Goal: Task Accomplishment & Management: Manage account settings

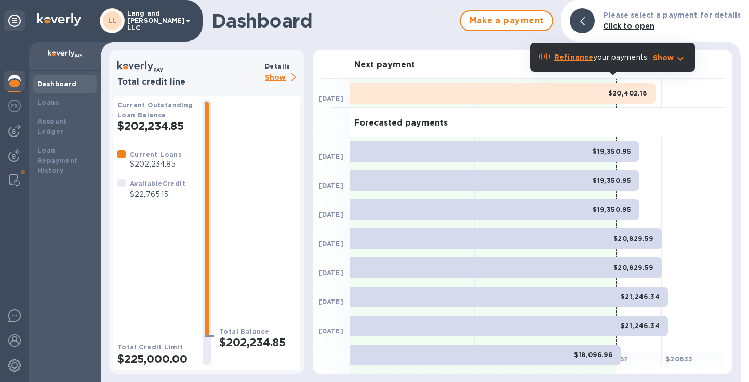
click at [14, 86] on img at bounding box center [14, 81] width 12 height 12
click at [10, 132] on img at bounding box center [14, 131] width 12 height 12
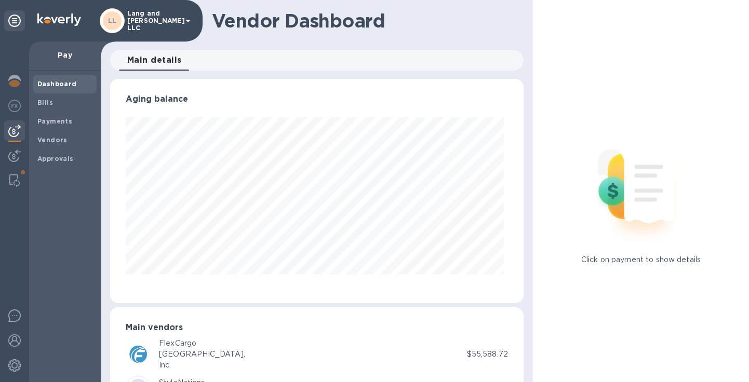
scroll to position [224, 409]
click at [50, 128] on div "Payments" at bounding box center [64, 121] width 63 height 19
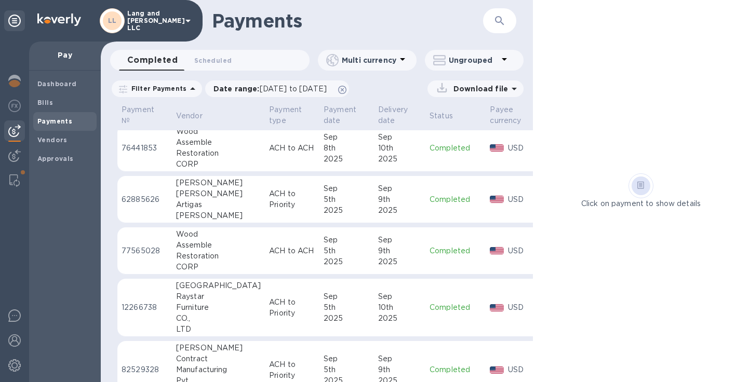
scroll to position [1132, 0]
click at [50, 102] on b "Bills" at bounding box center [45, 103] width 16 height 8
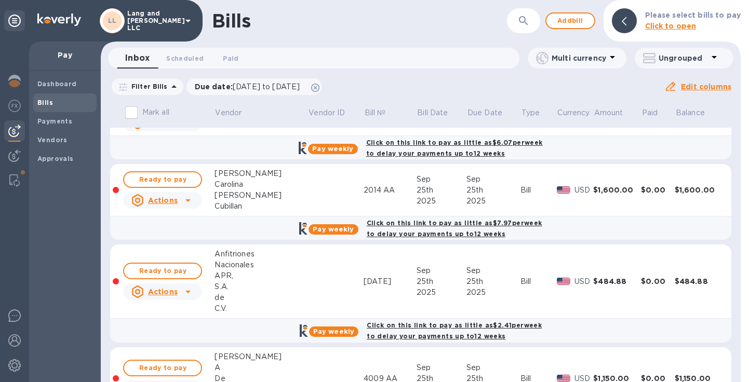
scroll to position [993, 0]
click at [187, 178] on span "Ready to pay" at bounding box center [162, 179] width 60 height 12
click at [175, 178] on span "Ready to pay" at bounding box center [162, 179] width 60 height 12
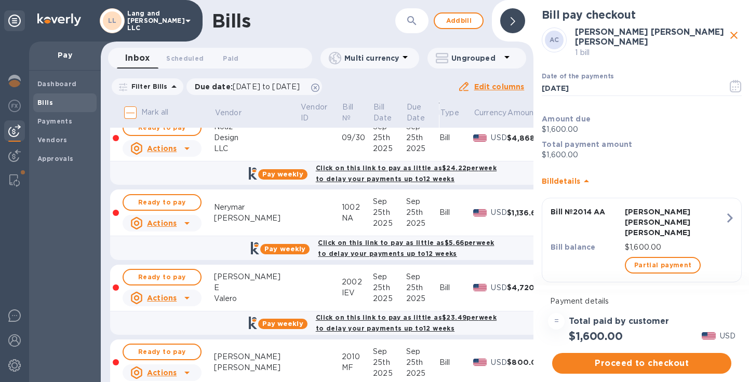
scroll to position [644, 0]
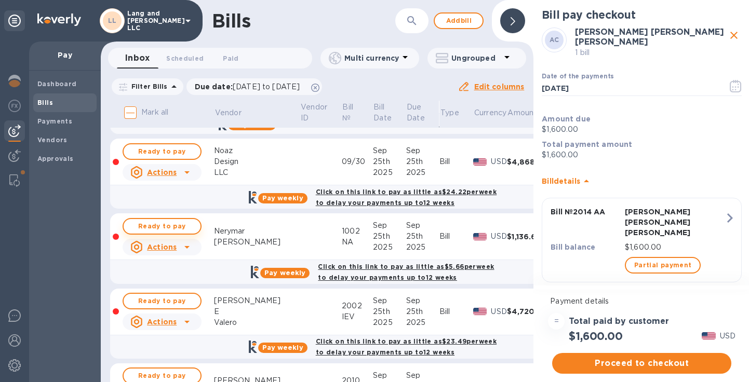
click at [179, 227] on span "Ready to pay" at bounding box center [162, 226] width 60 height 12
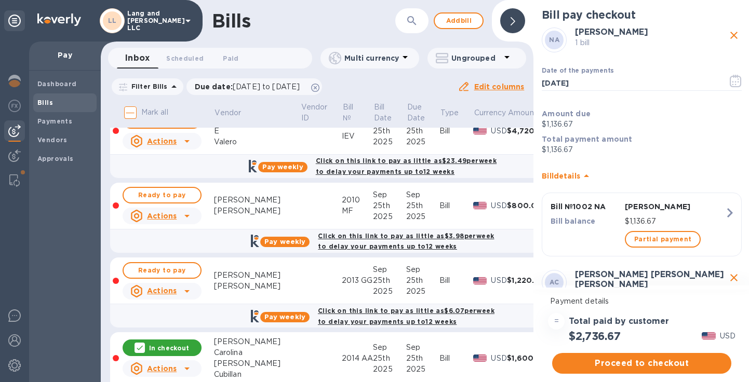
scroll to position [846, 0]
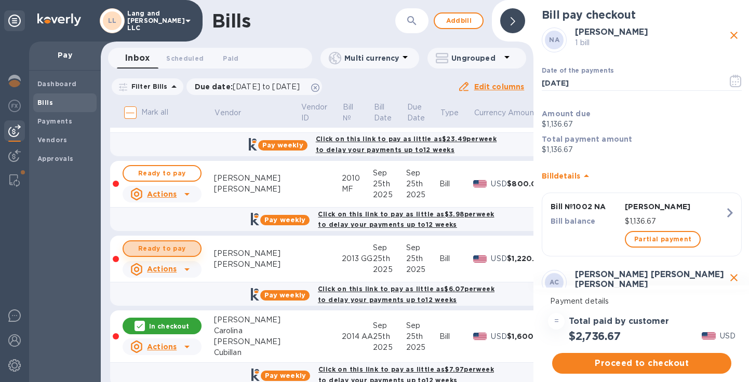
click at [160, 247] on span "Ready to pay" at bounding box center [162, 249] width 60 height 12
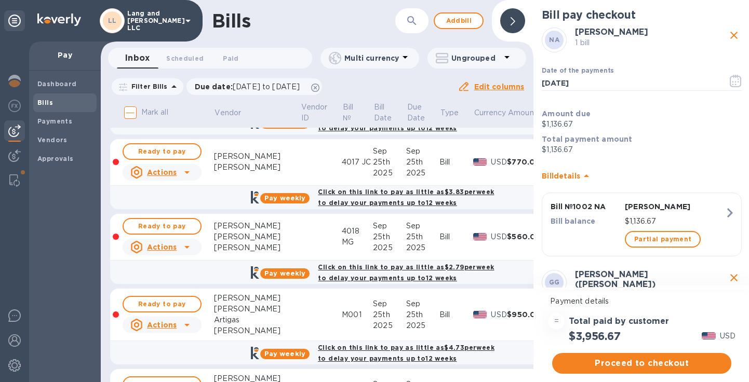
scroll to position [1293, 0]
click at [180, 229] on span "Ready to pay" at bounding box center [162, 226] width 60 height 12
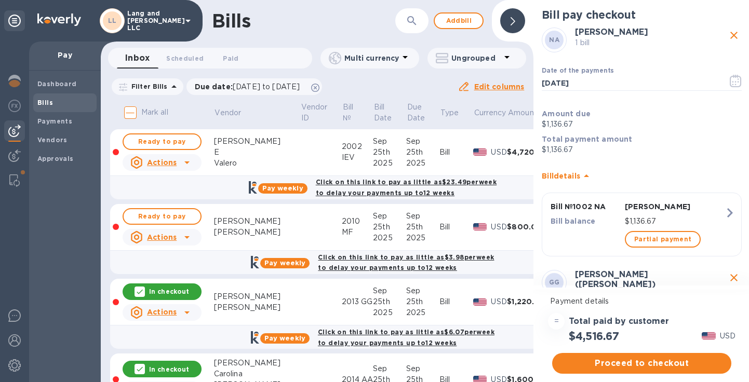
scroll to position [803, 0]
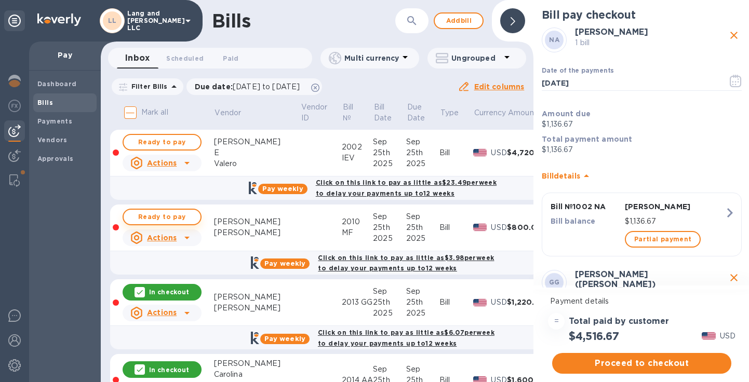
click at [175, 215] on span "Ready to pay" at bounding box center [162, 217] width 60 height 12
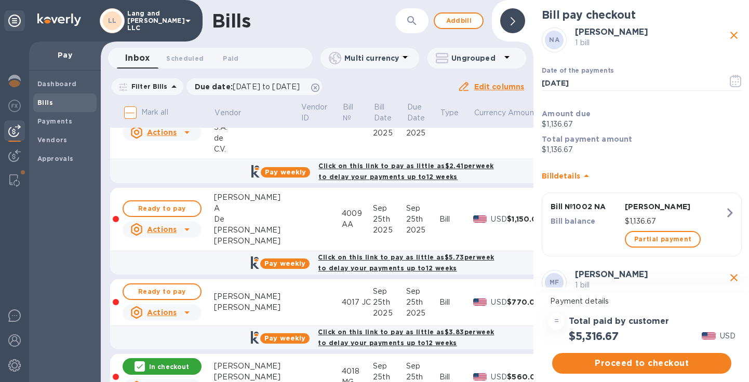
scroll to position [1167, 0]
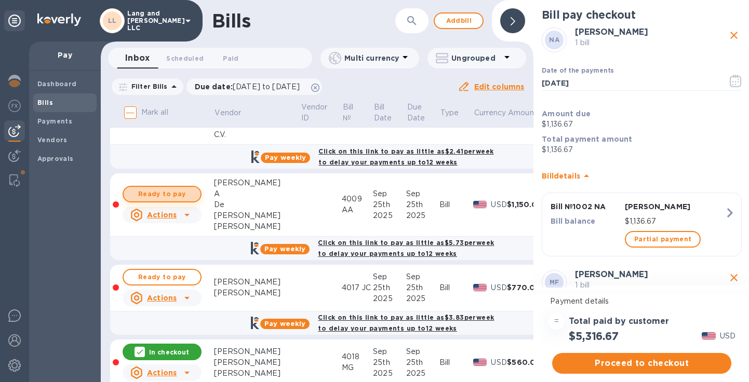
click at [181, 193] on span "Ready to pay" at bounding box center [162, 194] width 60 height 12
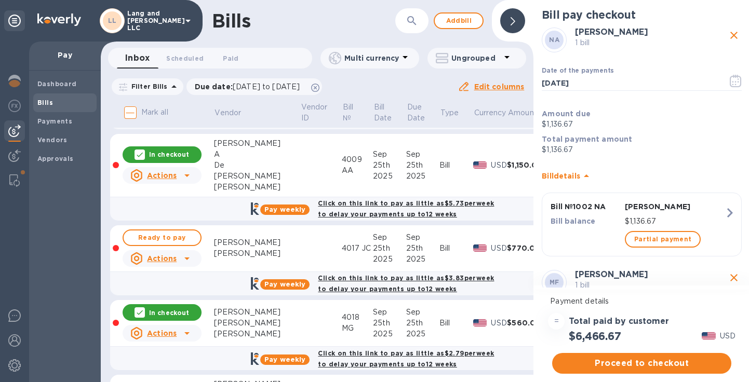
scroll to position [1207, 0]
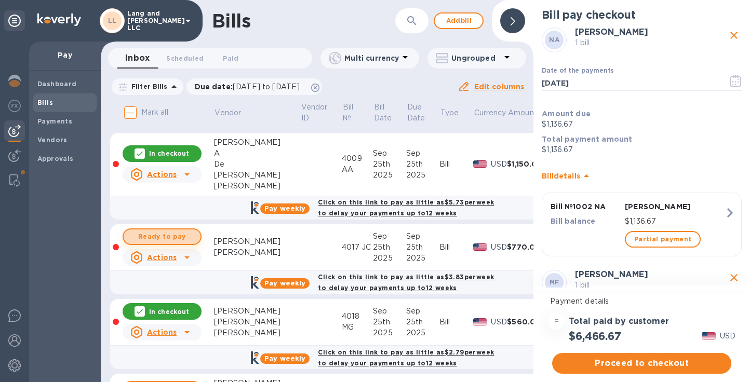
click at [171, 237] on span "Ready to pay" at bounding box center [162, 237] width 60 height 12
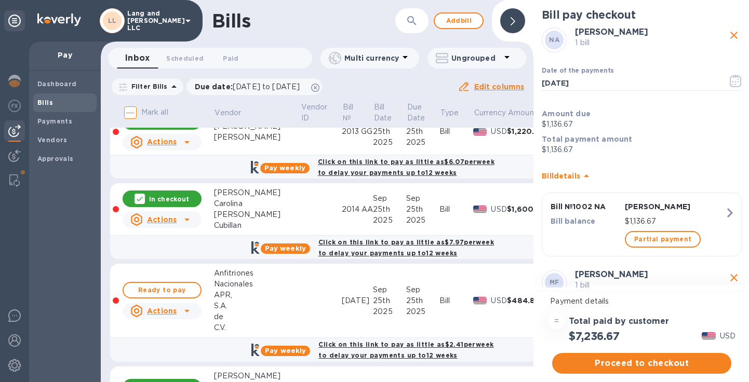
scroll to position [984, 0]
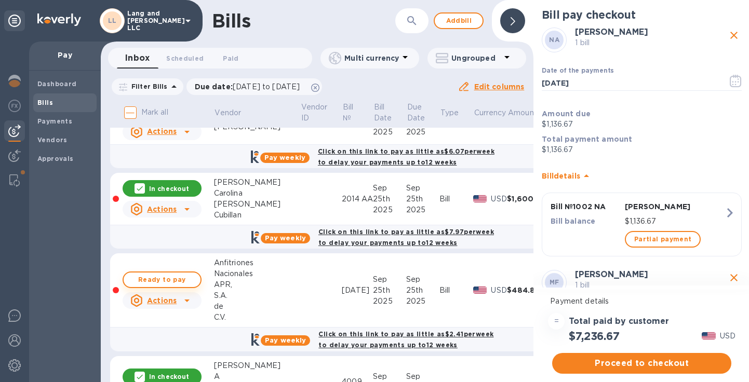
click at [176, 281] on span "Ready to pay" at bounding box center [162, 280] width 60 height 12
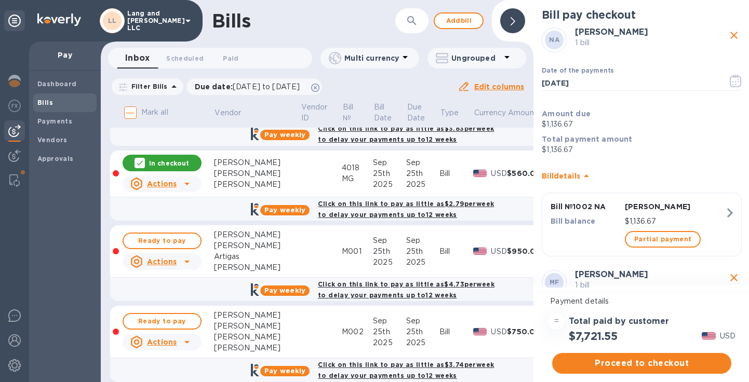
scroll to position [1359, 0]
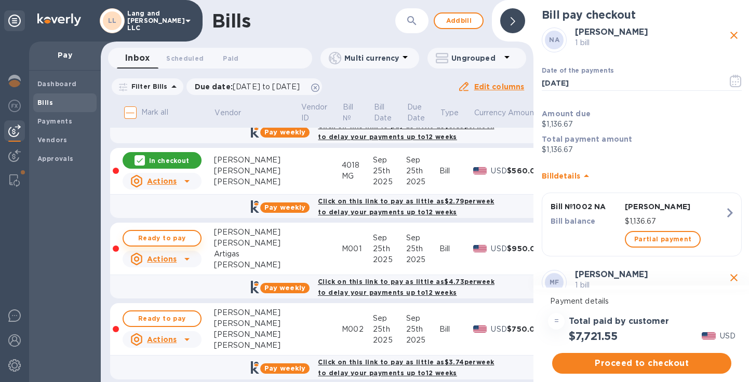
click at [188, 235] on span "Ready to pay" at bounding box center [162, 238] width 60 height 12
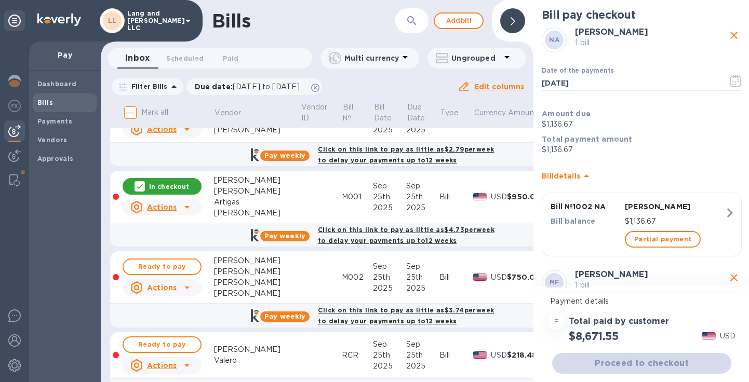
scroll to position [1415, 0]
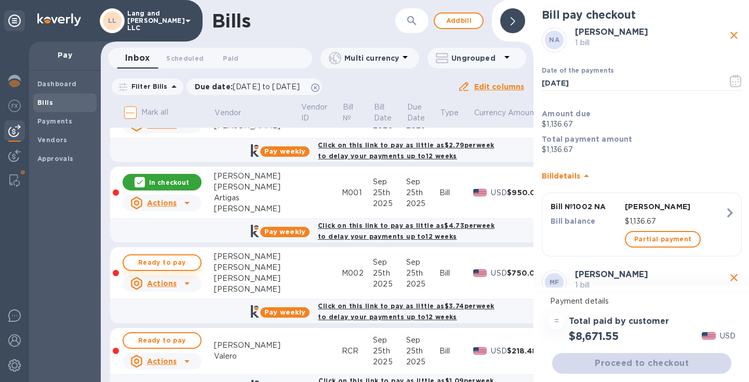
click at [186, 258] on span "Ready to pay" at bounding box center [162, 263] width 60 height 12
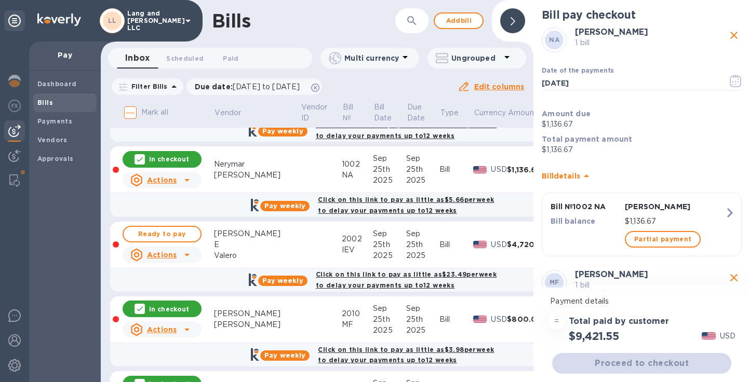
scroll to position [708, 0]
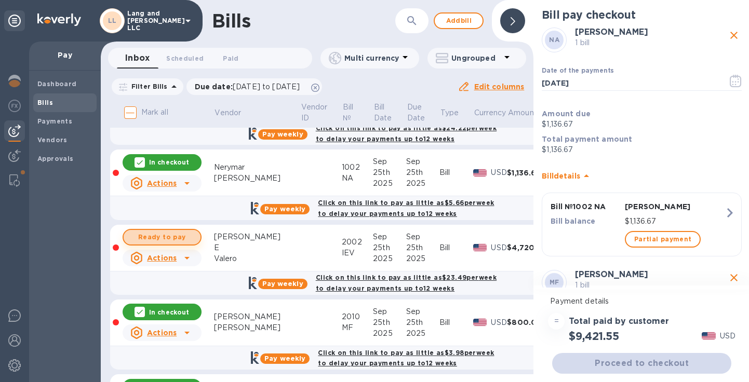
click at [181, 234] on span "Ready to pay" at bounding box center [162, 237] width 60 height 12
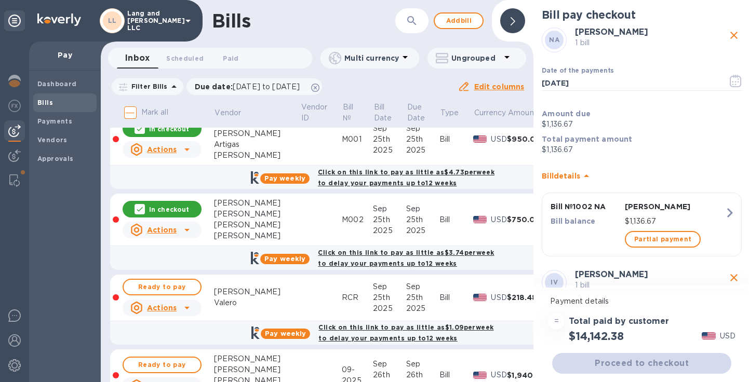
scroll to position [1534, 0]
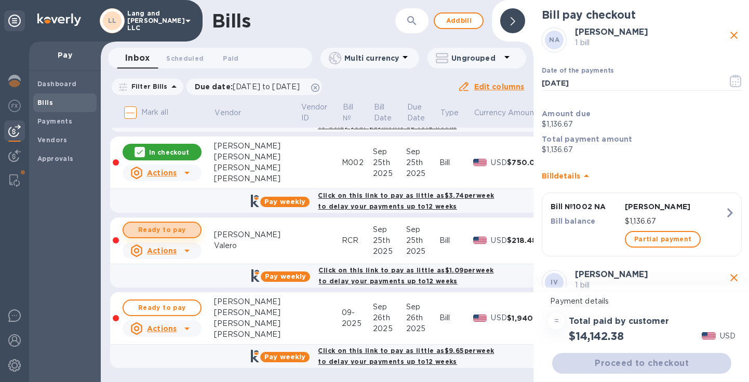
click at [180, 224] on span "Ready to pay" at bounding box center [162, 230] width 60 height 12
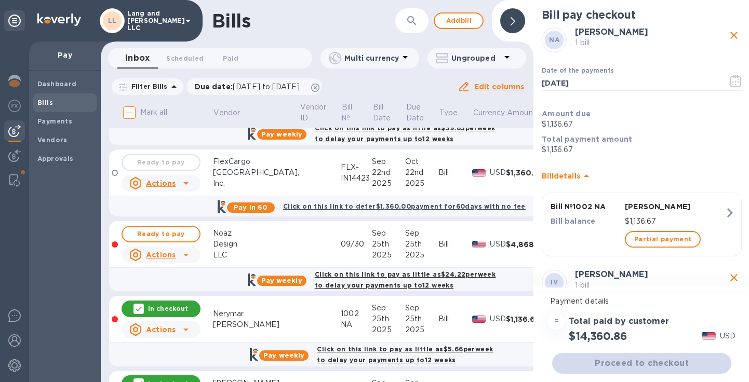
scroll to position [561, 1]
click at [184, 235] on span "Ready to pay" at bounding box center [161, 235] width 60 height 12
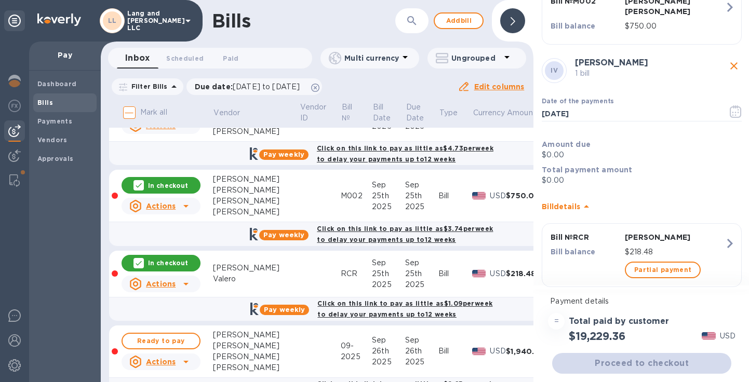
scroll to position [1534, 1]
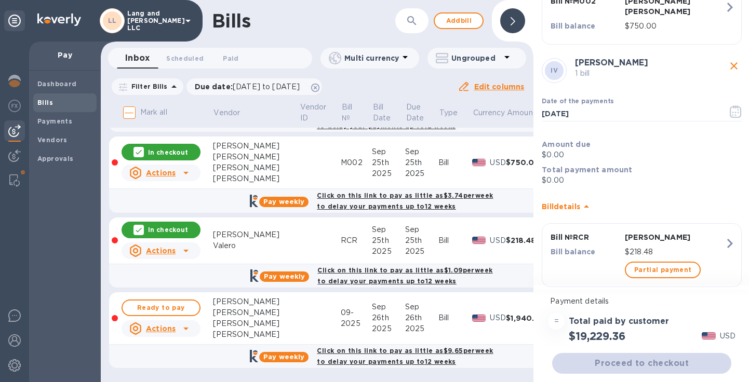
click at [179, 225] on p "In checkout" at bounding box center [168, 229] width 40 height 9
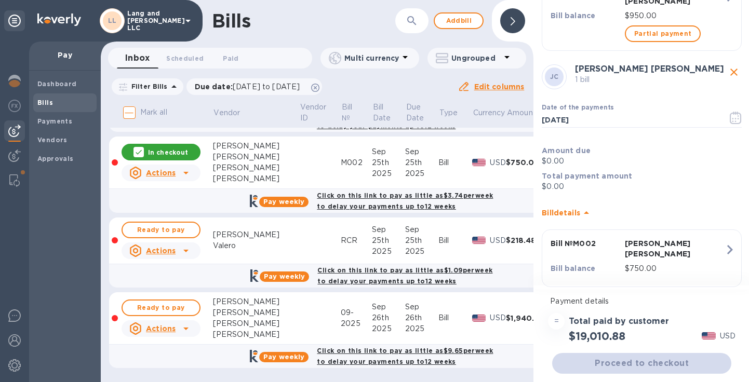
click at [642, 366] on div "Proceed to checkout" at bounding box center [641, 363] width 183 height 25
click at [157, 227] on span "Ready to pay" at bounding box center [161, 230] width 60 height 12
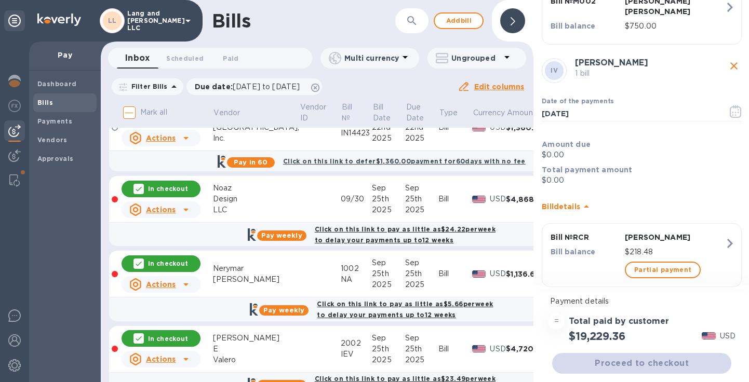
scroll to position [624, 1]
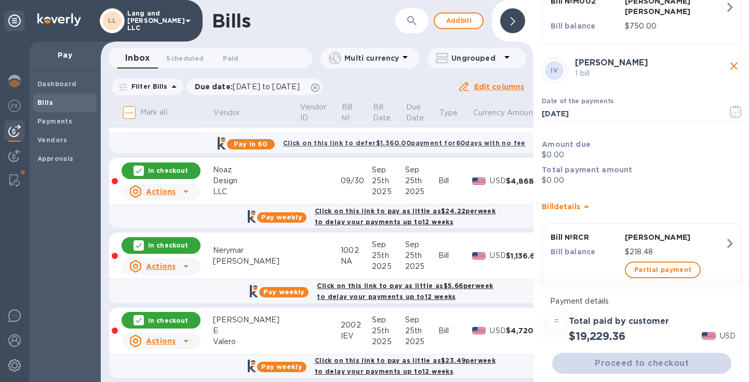
click at [165, 172] on p "In checkout" at bounding box center [168, 170] width 40 height 9
click at [165, 172] on span "Ready to pay" at bounding box center [161, 171] width 60 height 12
click at [643, 290] on div "Payment details = Total paid by customer $19,229.36 USD" at bounding box center [642, 316] width 217 height 57
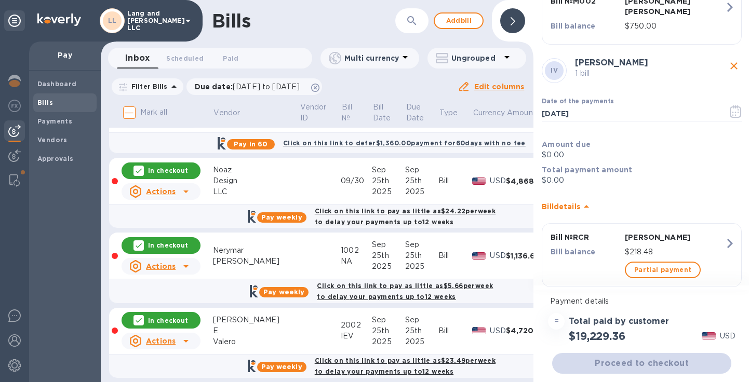
click at [152, 246] on p "In checkout" at bounding box center [168, 245] width 40 height 9
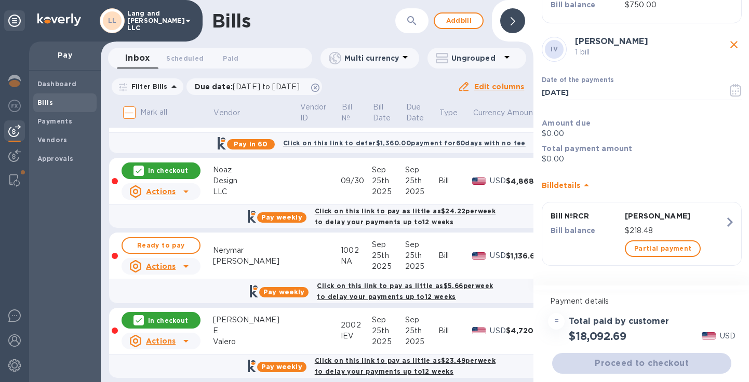
scroll to position [2700, 0]
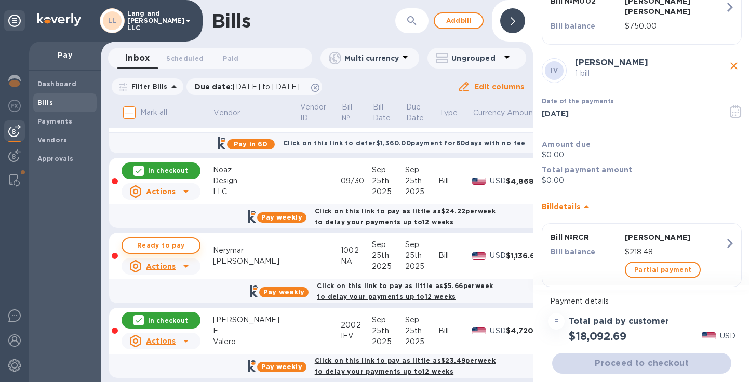
click at [162, 246] on span "Ready to pay" at bounding box center [161, 246] width 60 height 12
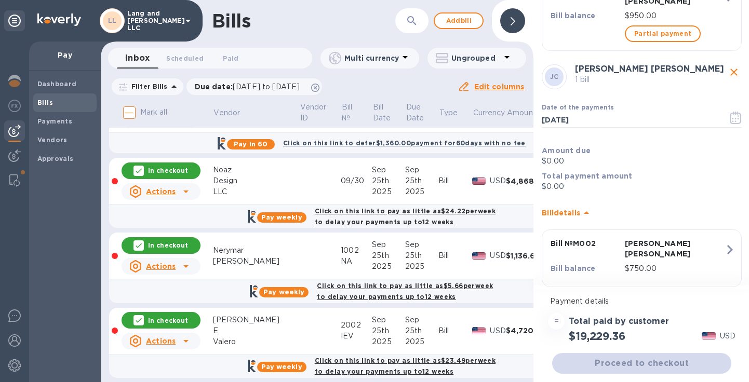
scroll to position [2942, 0]
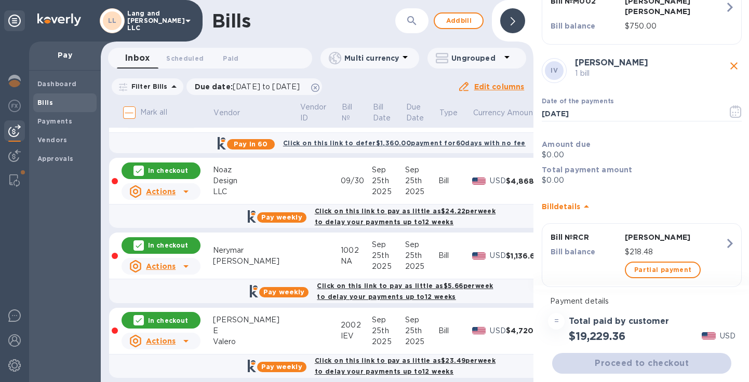
click at [688, 336] on div "$19,229.36 USD" at bounding box center [642, 336] width 192 height 17
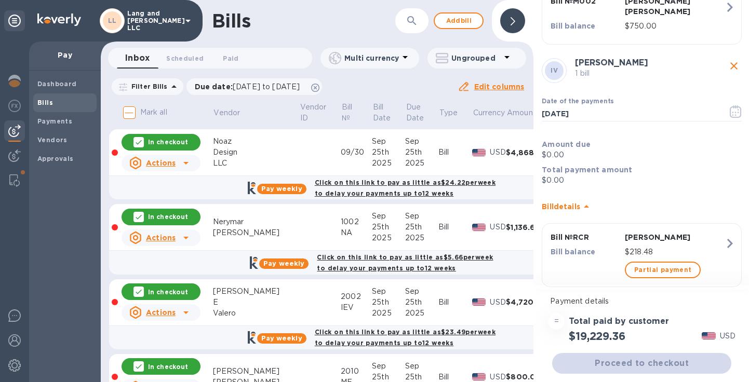
scroll to position [690, 1]
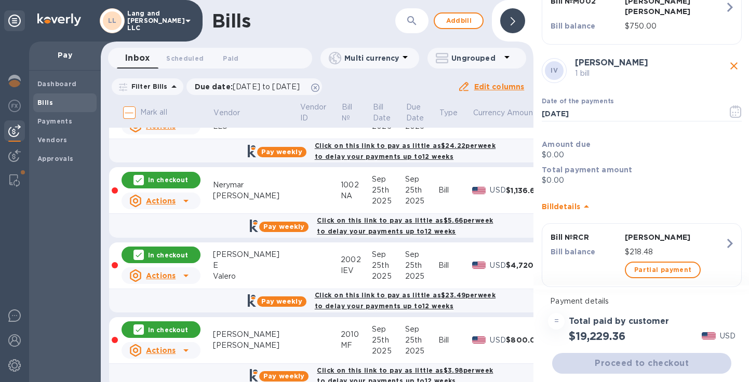
click at [182, 252] on p "In checkout" at bounding box center [168, 255] width 40 height 9
click at [182, 252] on span "Ready to pay" at bounding box center [161, 255] width 60 height 12
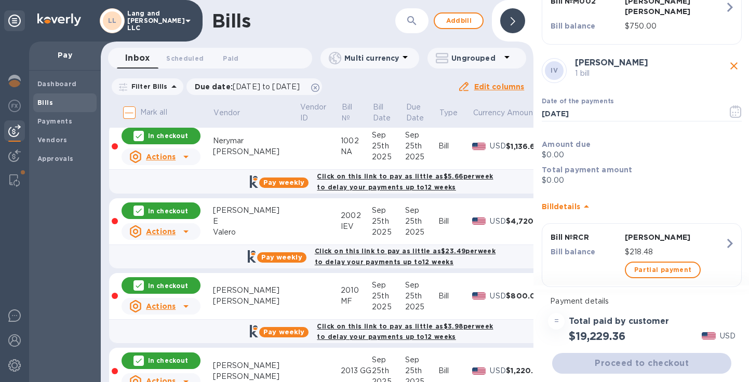
scroll to position [744, 1]
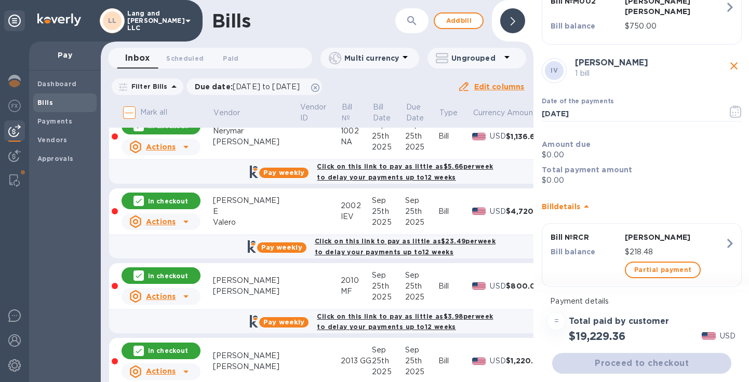
click at [180, 275] on p "In checkout" at bounding box center [168, 276] width 40 height 9
click at [180, 275] on span "Ready to pay" at bounding box center [161, 276] width 60 height 12
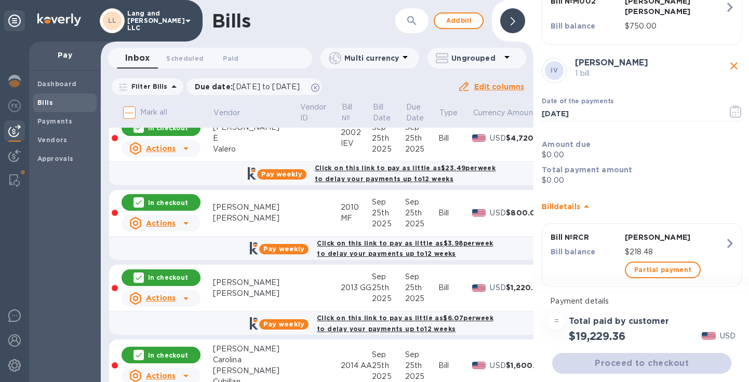
scroll to position [831, 1]
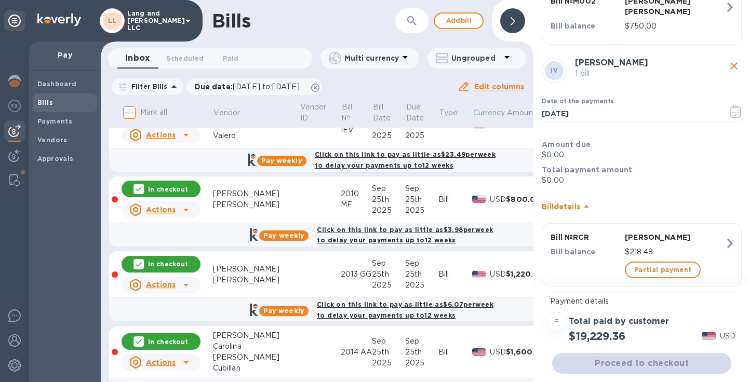
click at [177, 263] on p "In checkout" at bounding box center [168, 264] width 40 height 9
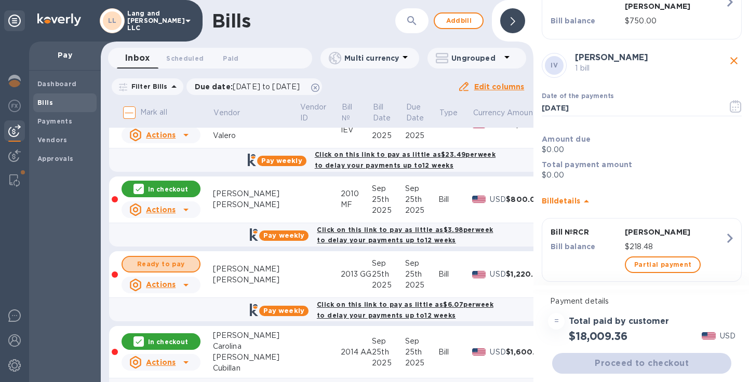
click at [177, 263] on span "Ready to pay" at bounding box center [161, 264] width 60 height 12
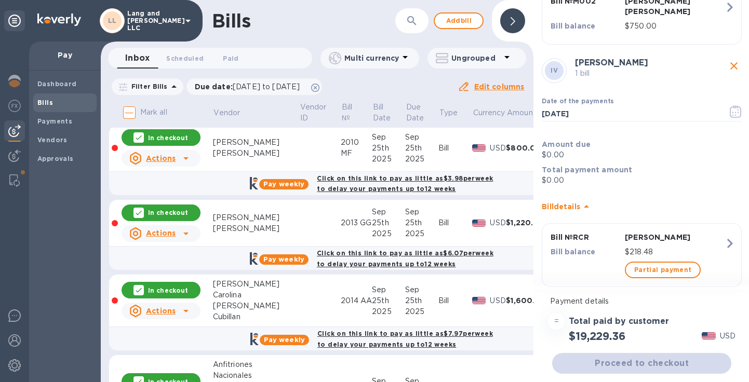
scroll to position [893, 1]
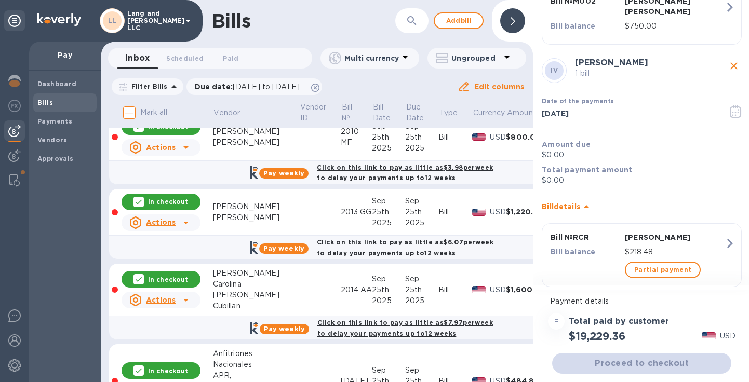
click at [175, 276] on p "In checkout" at bounding box center [168, 279] width 40 height 9
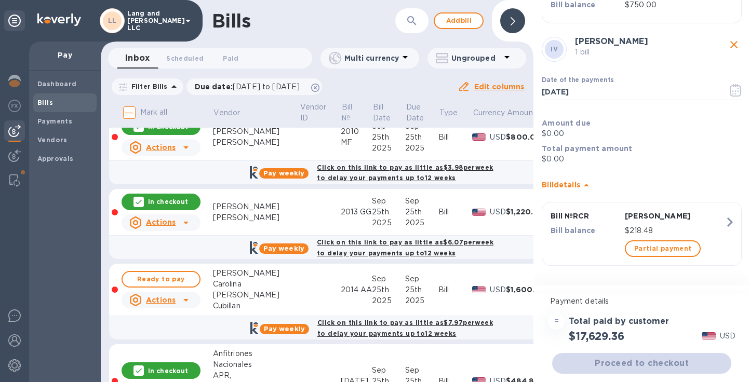
scroll to position [2689, 0]
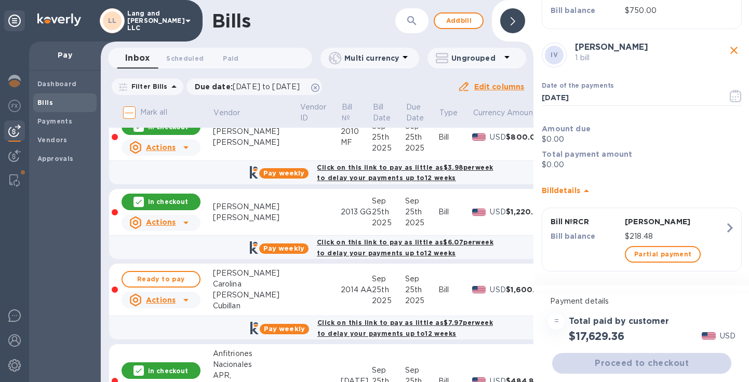
click at [175, 276] on span "Ready to pay" at bounding box center [161, 279] width 60 height 12
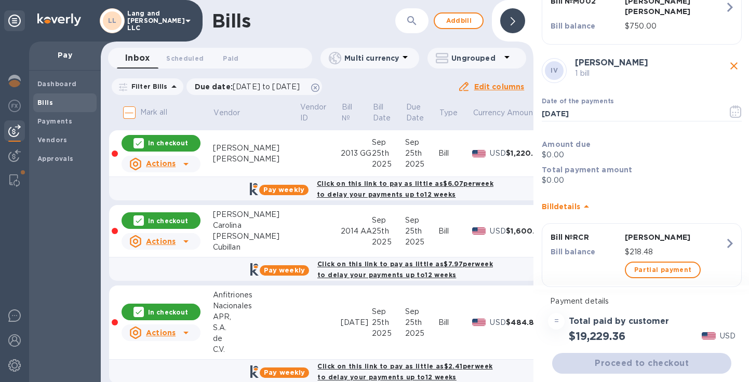
scroll to position [982, 1]
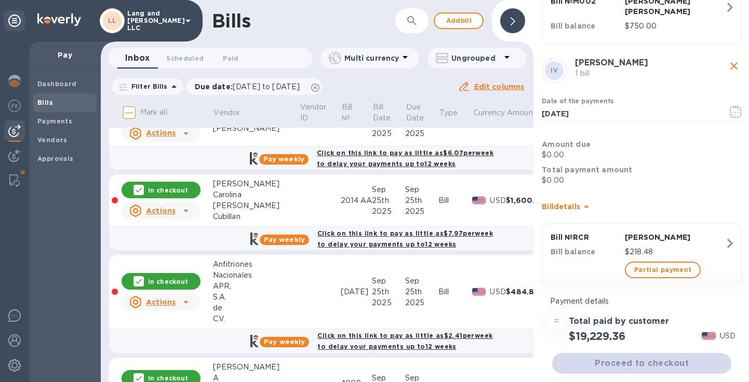
click at [692, 323] on div "= Total paid by customer $19,229.36 USD" at bounding box center [642, 328] width 192 height 34
click at [163, 284] on p "In checkout" at bounding box center [168, 281] width 40 height 9
click at [163, 284] on span "Ready to pay" at bounding box center [161, 281] width 60 height 12
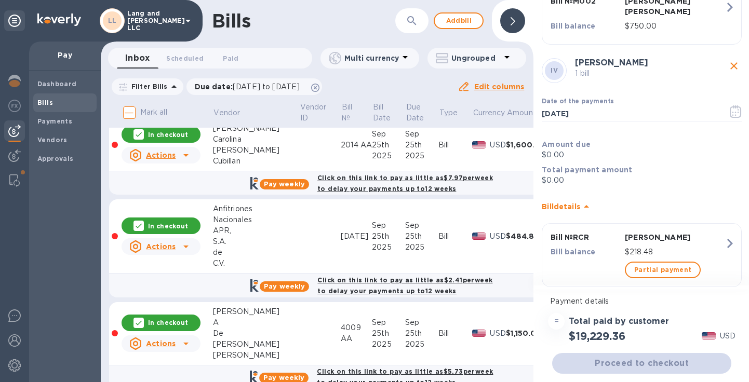
scroll to position [1069, 1]
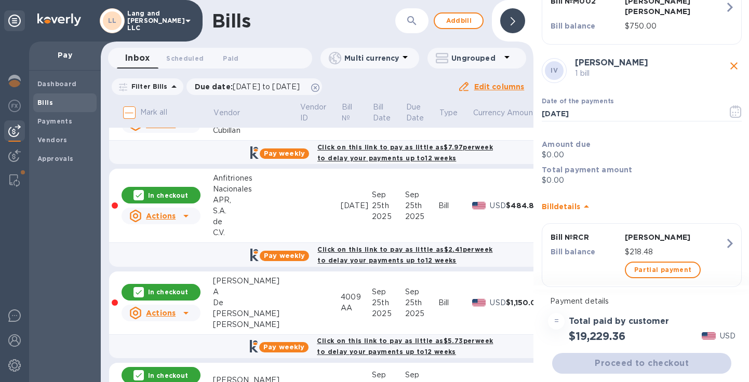
click at [168, 295] on p "In checkout" at bounding box center [168, 292] width 40 height 9
click at [168, 295] on span "Ready to pay" at bounding box center [161, 292] width 60 height 12
click at [51, 122] on b "Payments" at bounding box center [54, 121] width 35 height 8
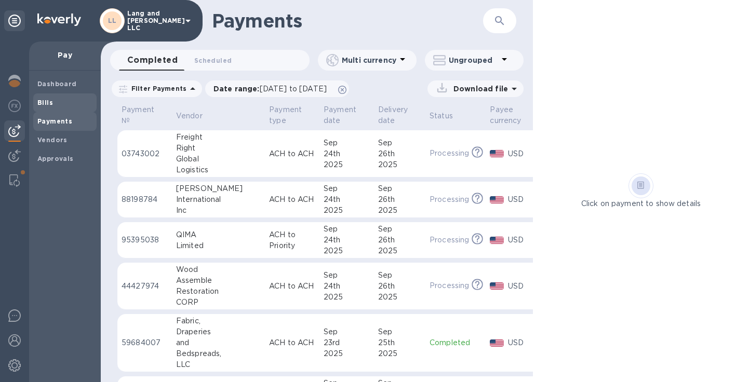
click at [50, 103] on b "Bills" at bounding box center [45, 103] width 16 height 8
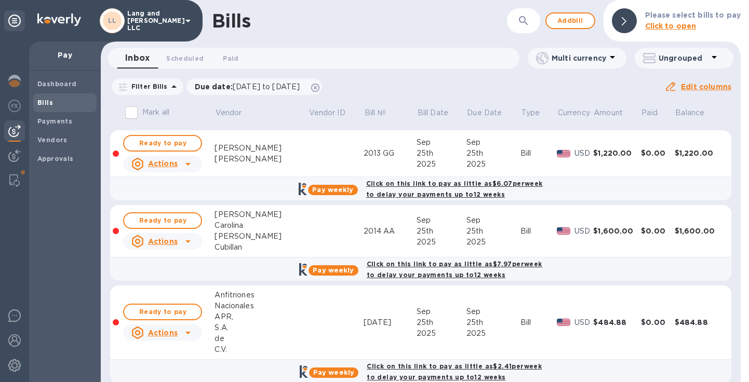
scroll to position [953, 0]
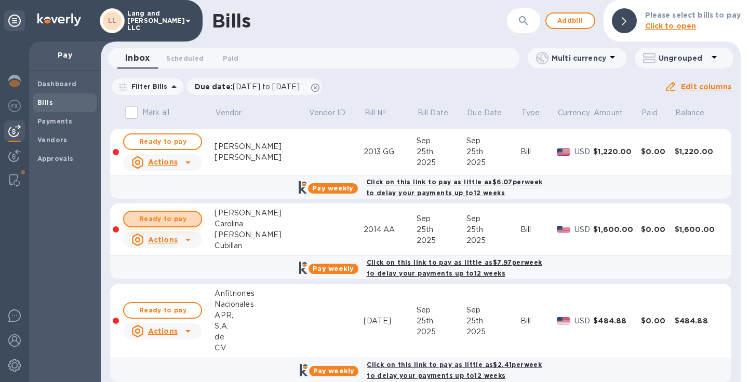
click at [171, 221] on span "Ready to pay" at bounding box center [162, 219] width 60 height 12
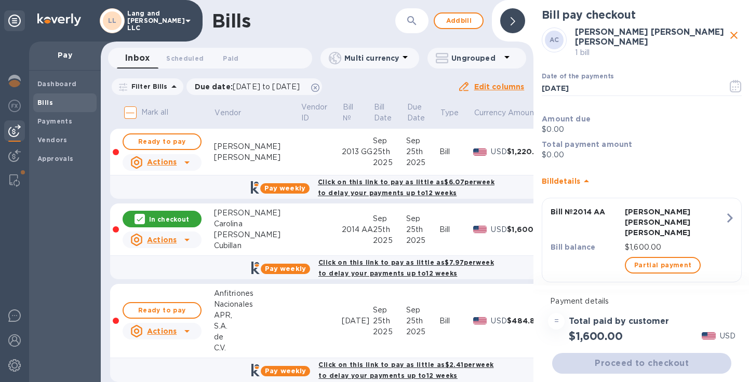
click at [648, 296] on div "Payment details" at bounding box center [642, 301] width 192 height 19
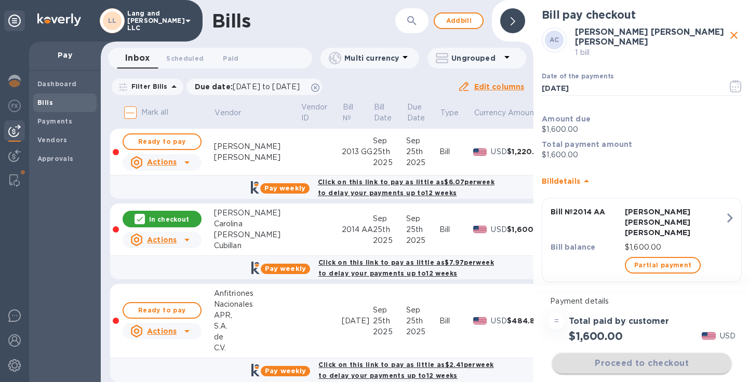
click at [640, 371] on button "Proceed to checkout" at bounding box center [641, 363] width 179 height 21
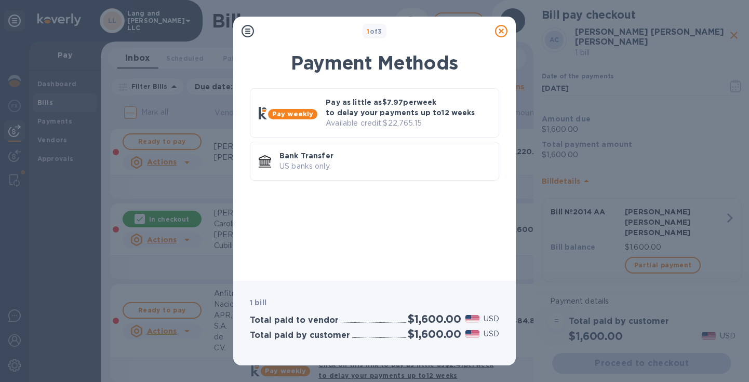
click at [501, 33] on icon at bounding box center [501, 31] width 12 height 12
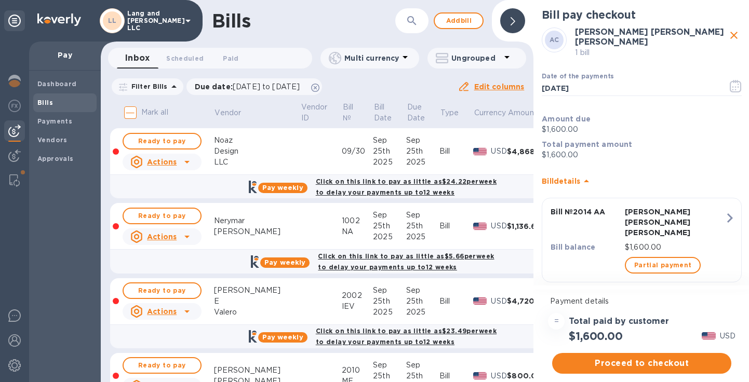
scroll to position [636, 0]
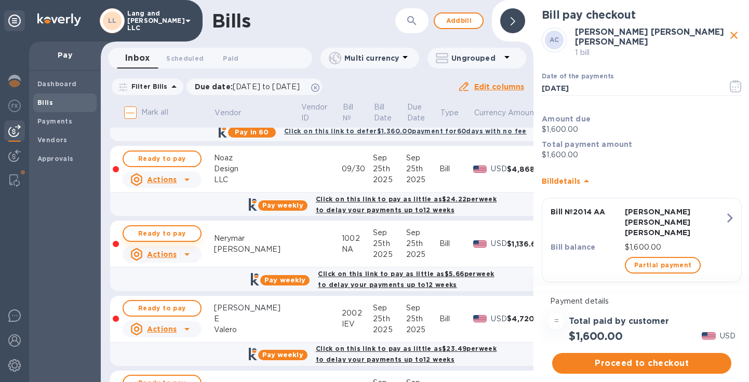
click at [177, 235] on span "Ready to pay" at bounding box center [162, 234] width 60 height 12
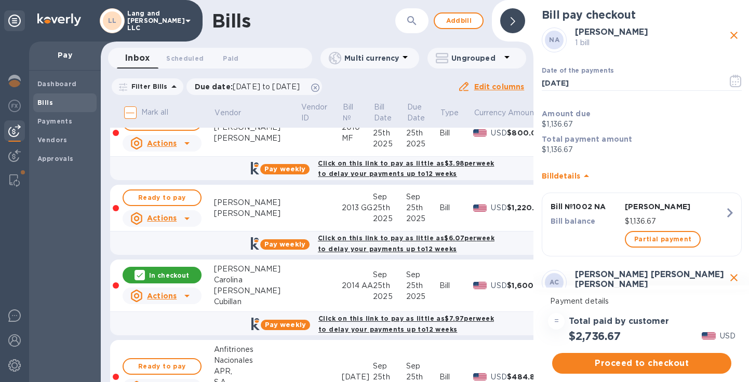
scroll to position [910, 0]
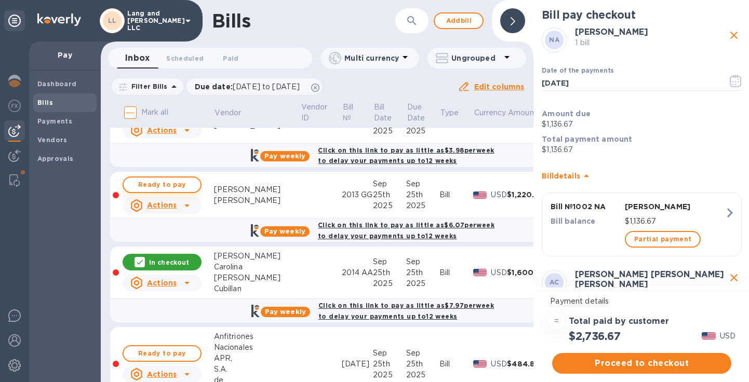
click at [175, 182] on span "Ready to pay" at bounding box center [162, 185] width 60 height 12
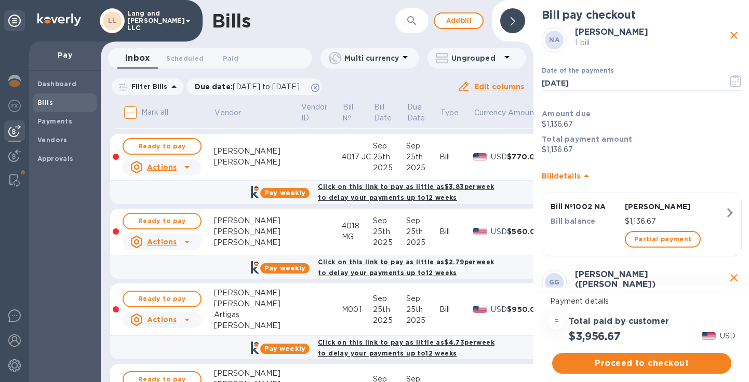
scroll to position [1299, 0]
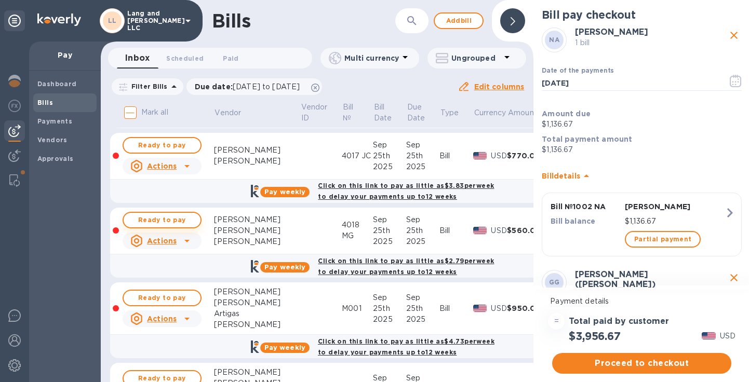
click at [176, 219] on span "Ready to pay" at bounding box center [162, 220] width 60 height 12
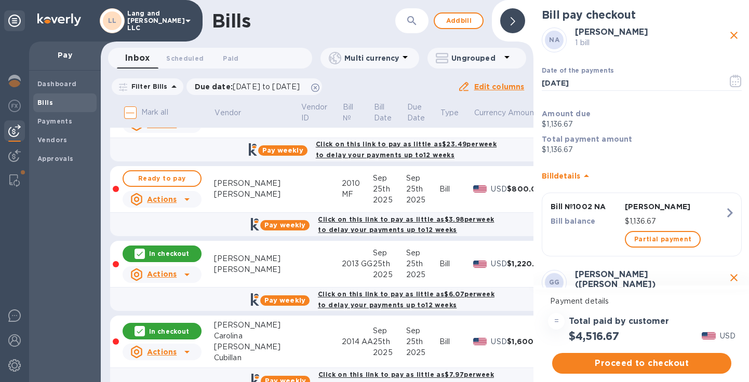
scroll to position [807, 0]
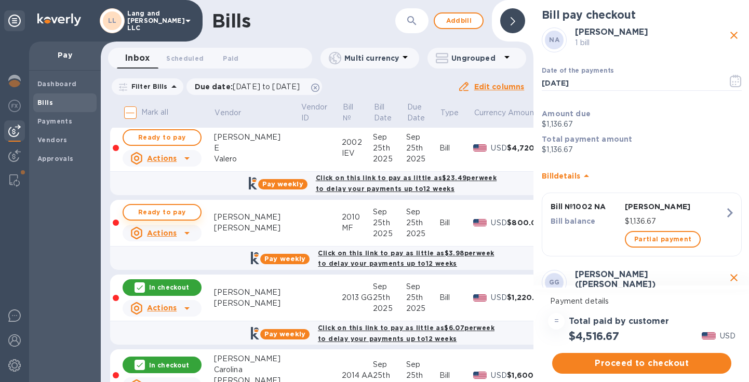
click at [188, 215] on span "Ready to pay" at bounding box center [162, 212] width 60 height 12
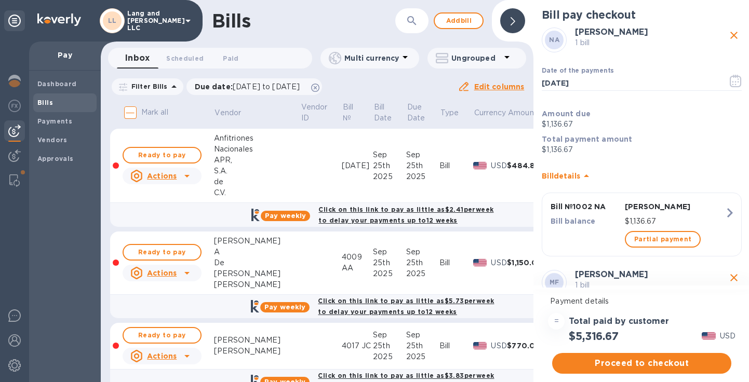
scroll to position [1141, 0]
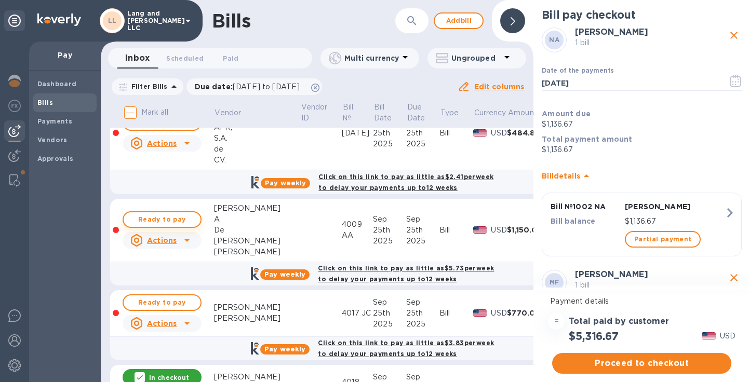
click at [183, 219] on span "Ready to pay" at bounding box center [162, 220] width 60 height 12
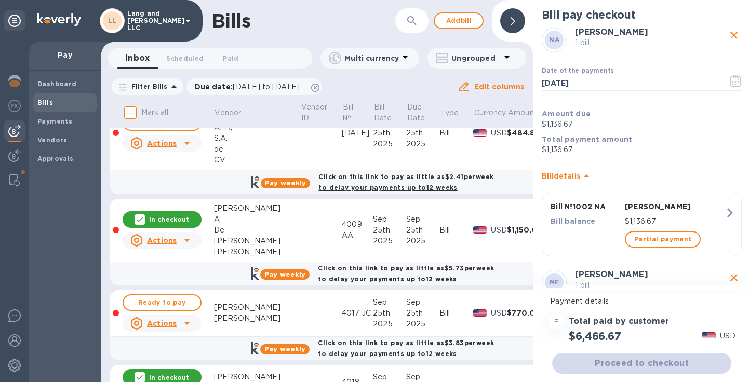
click at [679, 301] on p "Payment details" at bounding box center [641, 301] width 183 height 11
click at [676, 363] on div "Proceed to checkout" at bounding box center [641, 363] width 183 height 25
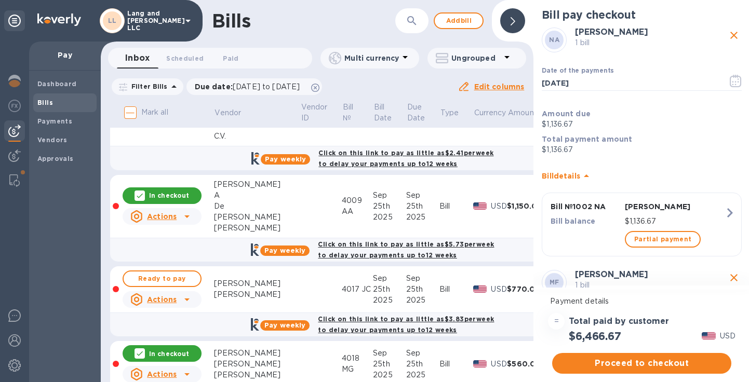
scroll to position [1175, 0]
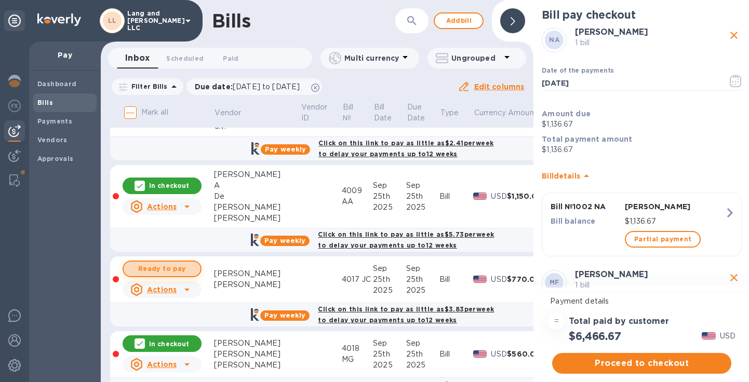
click at [177, 266] on span "Ready to pay" at bounding box center [162, 269] width 60 height 12
click at [672, 333] on div "$7,236.67 USD" at bounding box center [642, 336] width 192 height 17
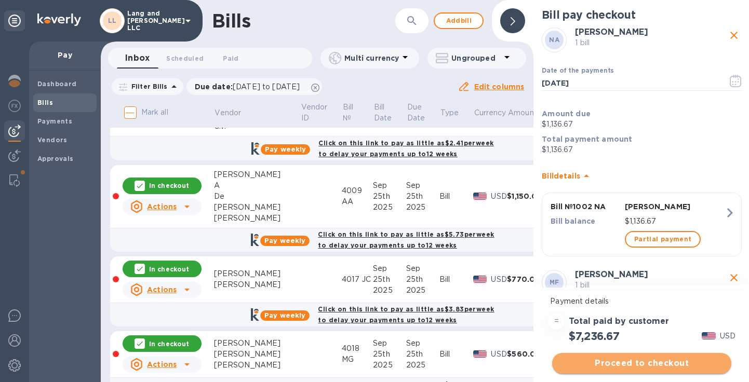
click at [620, 369] on span "Proceed to checkout" at bounding box center [642, 363] width 163 height 12
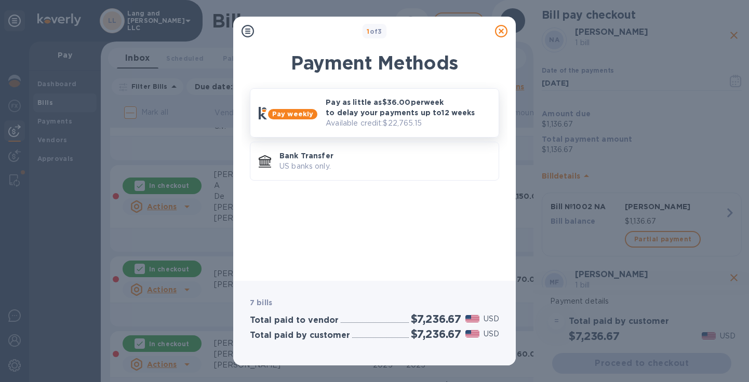
click at [388, 108] on p "Pay as little as $36.00 per week to delay your payments up to 12 weeks" at bounding box center [408, 107] width 165 height 21
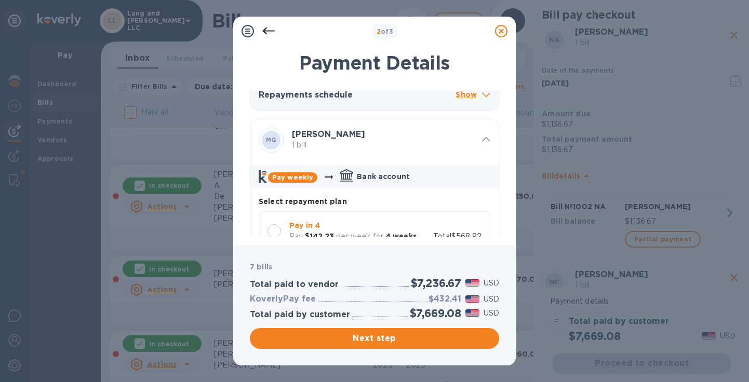
scroll to position [2492, 0]
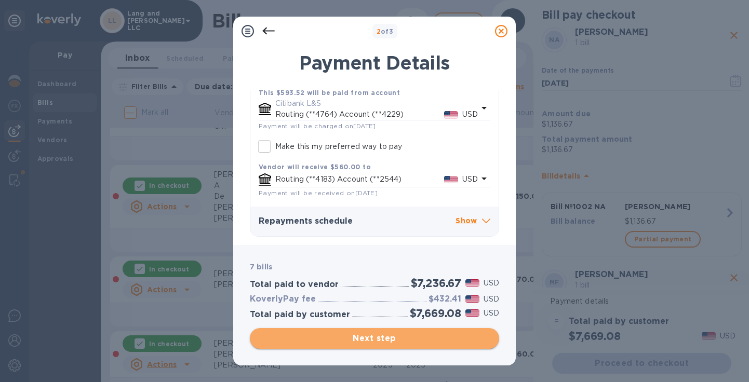
click at [367, 337] on span "Next step" at bounding box center [374, 339] width 233 height 12
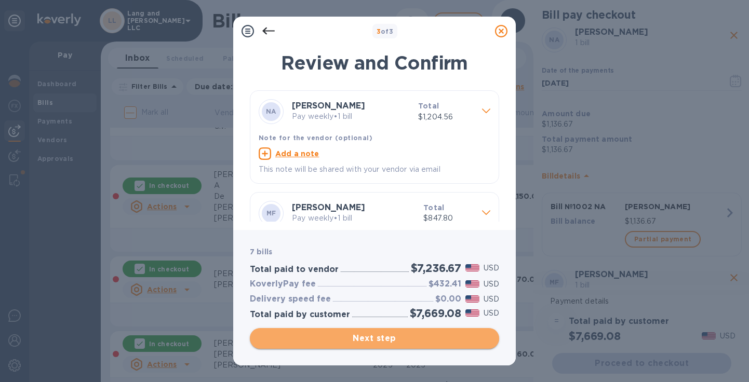
click at [381, 340] on span "Next step" at bounding box center [374, 339] width 233 height 12
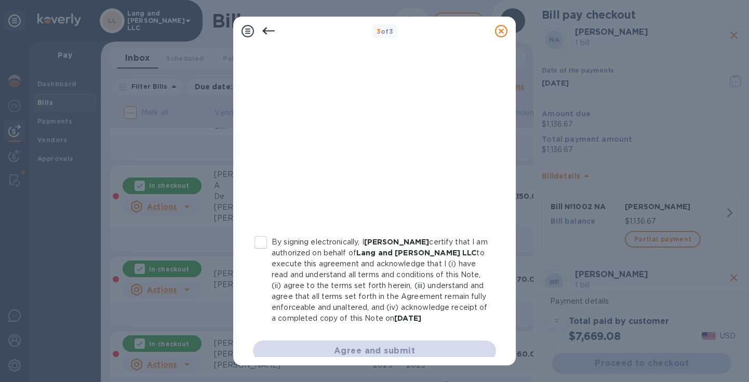
scroll to position [209, 0]
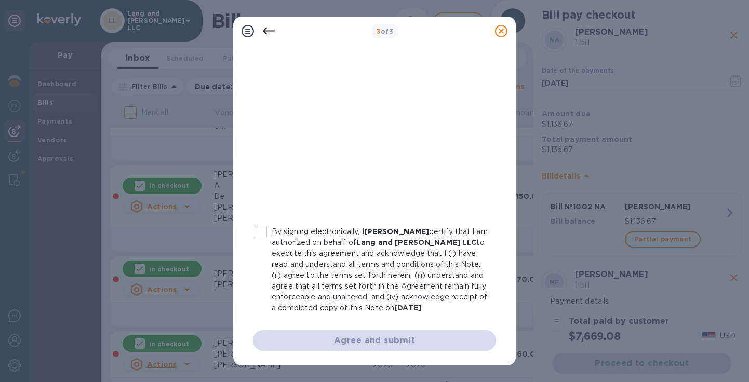
click at [263, 221] on input "By signing electronically, I [PERSON_NAME] certify that I am authorized on beha…" at bounding box center [261, 232] width 22 height 22
checkbox input "true"
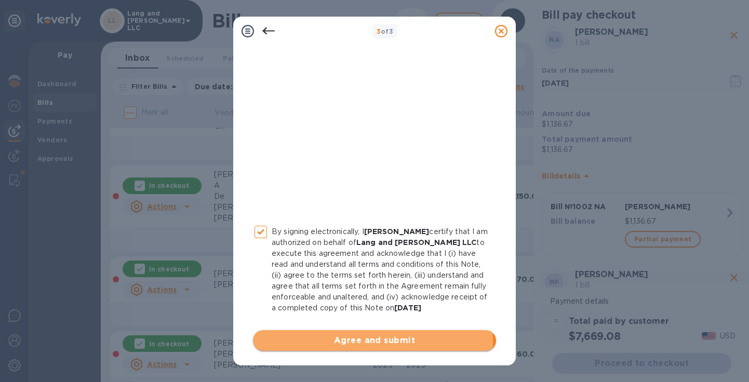
click at [343, 341] on span "Agree and submit" at bounding box center [374, 341] width 227 height 12
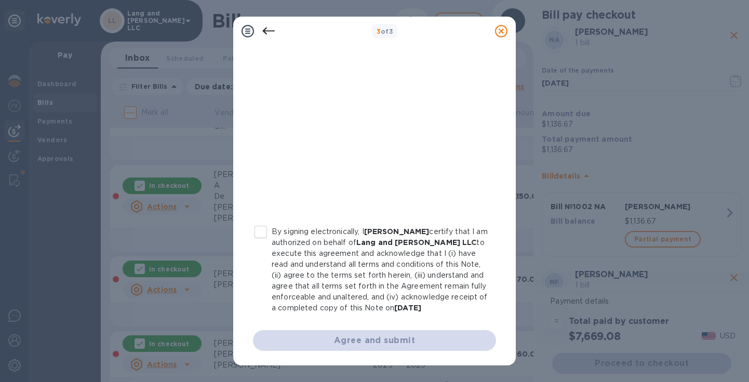
click at [264, 225] on input "By signing electronically, I [PERSON_NAME] certify that I am authorized on beha…" at bounding box center [261, 232] width 22 height 22
checkbox input "true"
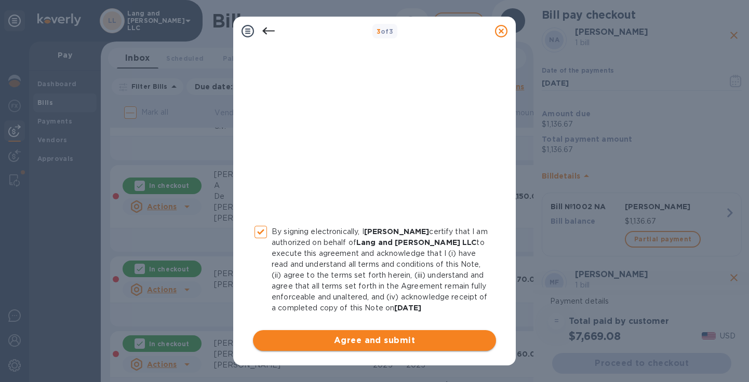
click at [344, 342] on span "Agree and submit" at bounding box center [374, 341] width 227 height 12
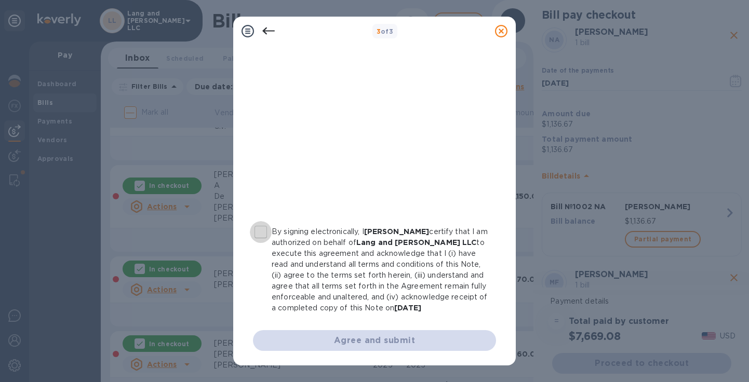
click at [263, 221] on input "By signing electronically, I [PERSON_NAME] certify that I am authorized on beha…" at bounding box center [261, 232] width 22 height 22
checkbox input "true"
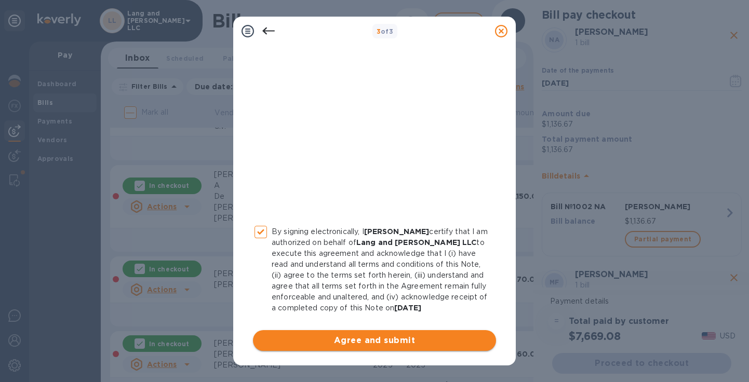
click at [336, 336] on span "Agree and submit" at bounding box center [374, 341] width 227 height 12
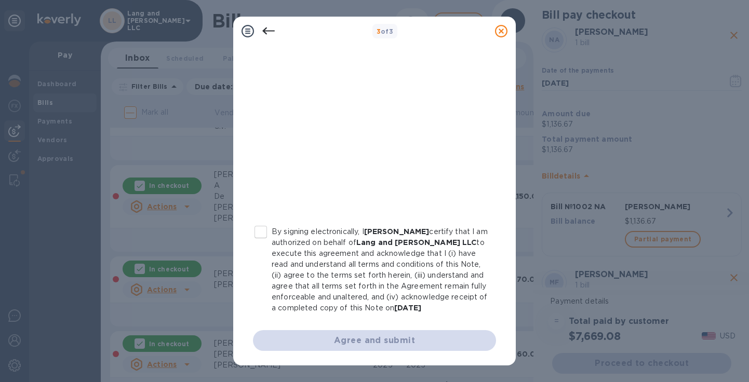
click at [269, 223] on input "By signing electronically, I [PERSON_NAME] certify that I am authorized on beha…" at bounding box center [261, 232] width 22 height 22
checkbox input "true"
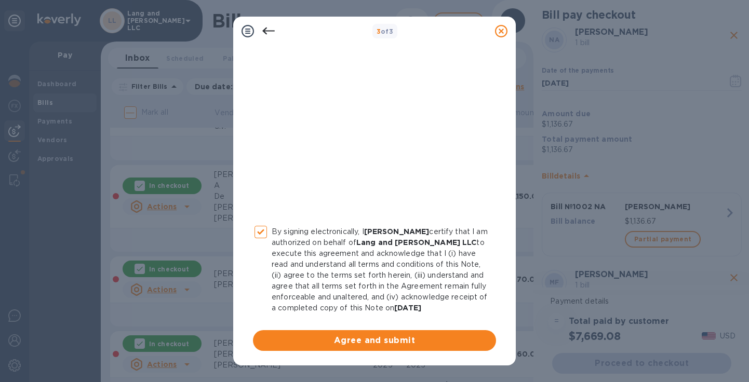
click at [340, 347] on span "Agree and submit" at bounding box center [374, 341] width 227 height 12
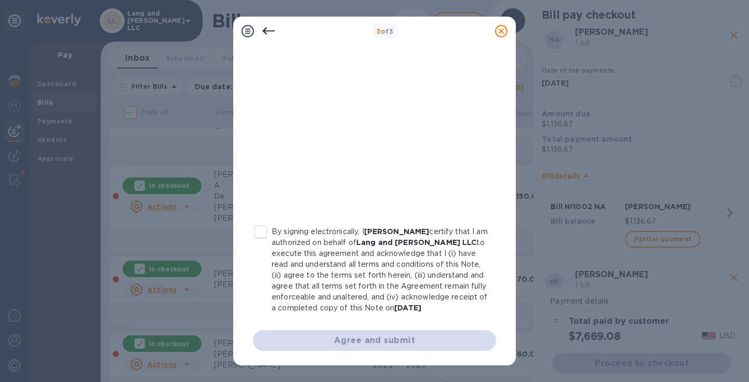
click at [260, 224] on input "By signing electronically, I [PERSON_NAME] certify that I am authorized on beha…" at bounding box center [261, 232] width 22 height 22
checkbox input "true"
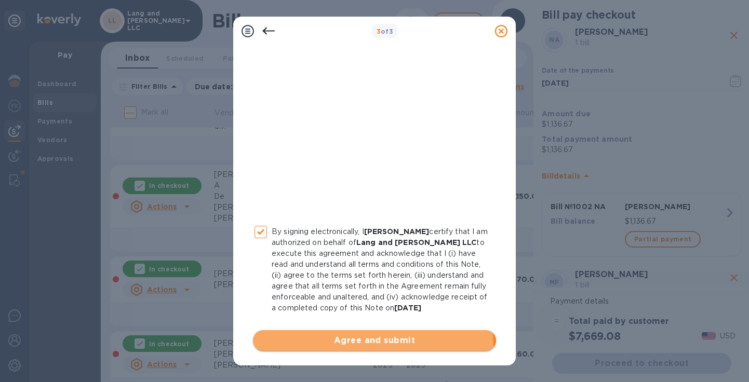
click at [338, 348] on button "Agree and submit" at bounding box center [374, 340] width 243 height 21
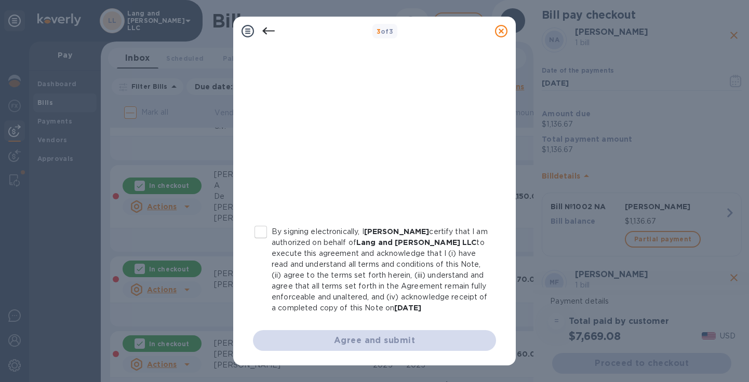
click at [262, 224] on input "By signing electronically, I [PERSON_NAME] certify that I am authorized on beha…" at bounding box center [261, 232] width 22 height 22
checkbox input "true"
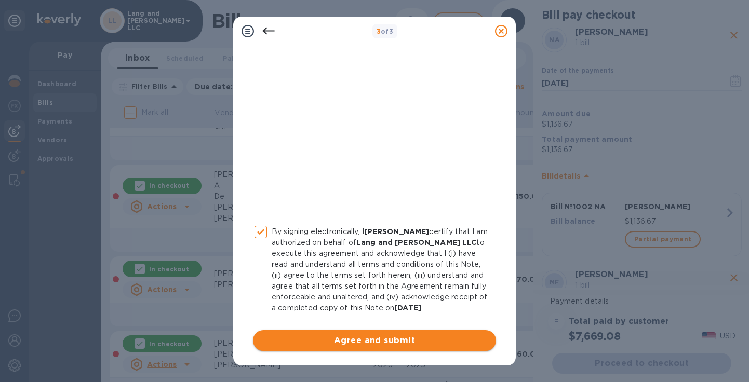
click at [336, 335] on span "Agree and submit" at bounding box center [374, 341] width 227 height 12
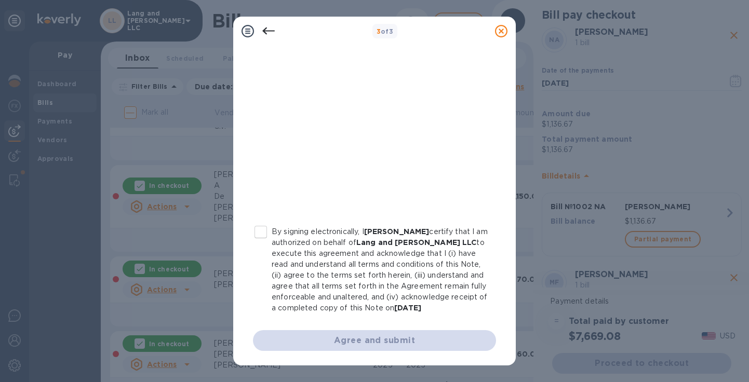
click at [259, 227] on input "By signing electronically, I [PERSON_NAME] certify that I am authorized on beha…" at bounding box center [261, 232] width 22 height 22
checkbox input "true"
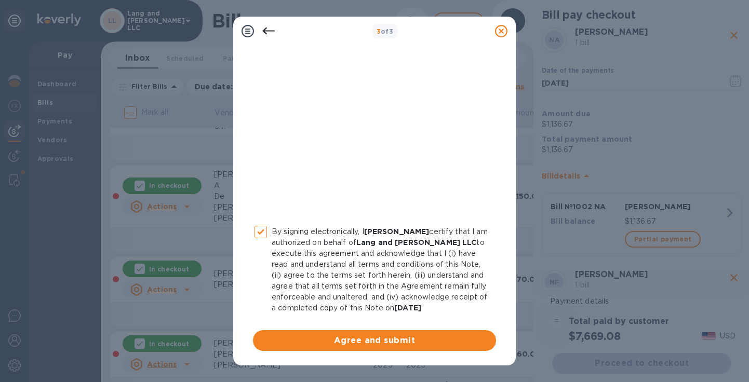
click at [334, 339] on span "Agree and submit" at bounding box center [374, 341] width 227 height 12
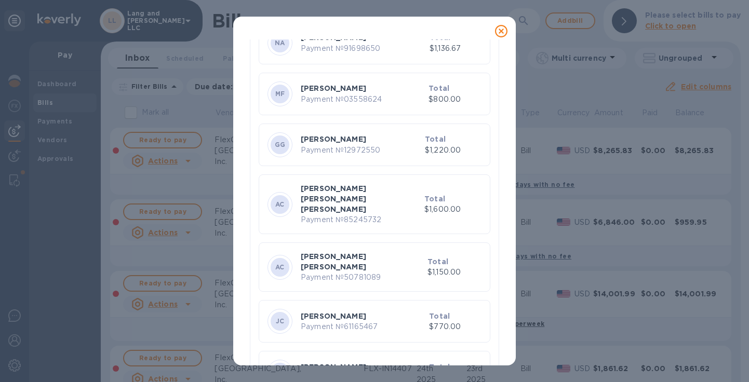
scroll to position [143, 0]
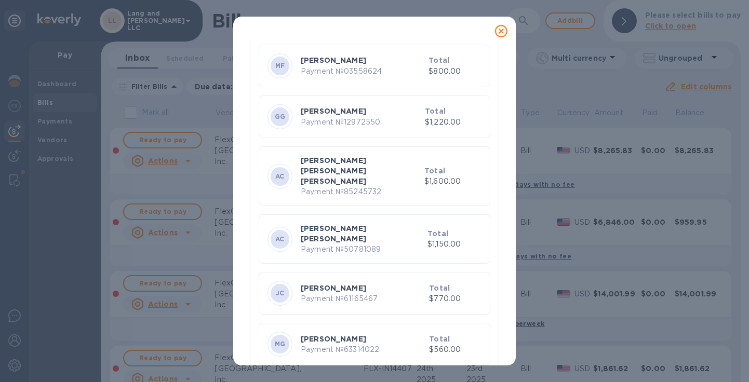
click at [501, 29] on icon at bounding box center [501, 31] width 12 height 12
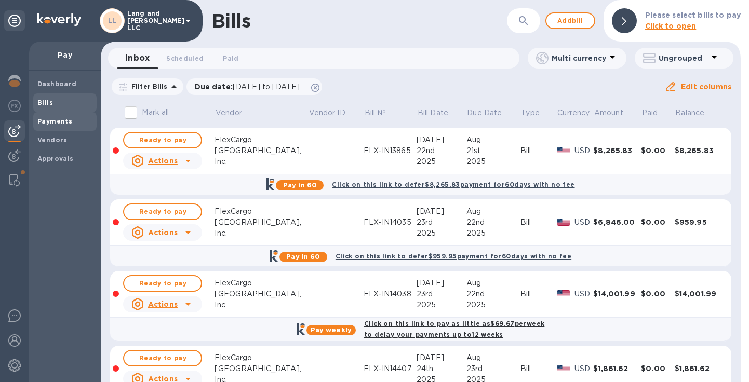
click at [55, 124] on b "Payments" at bounding box center [54, 121] width 35 height 8
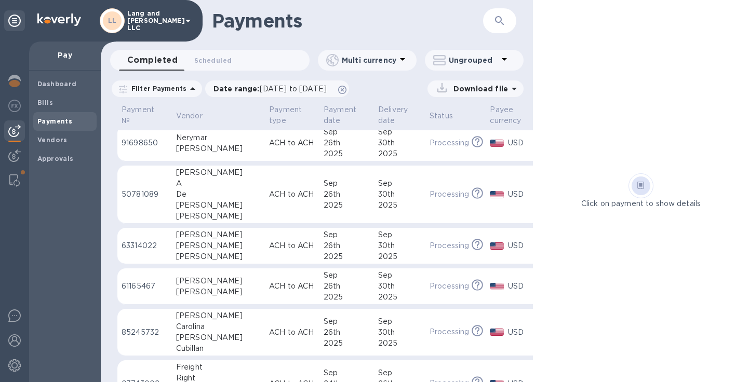
scroll to position [19, 0]
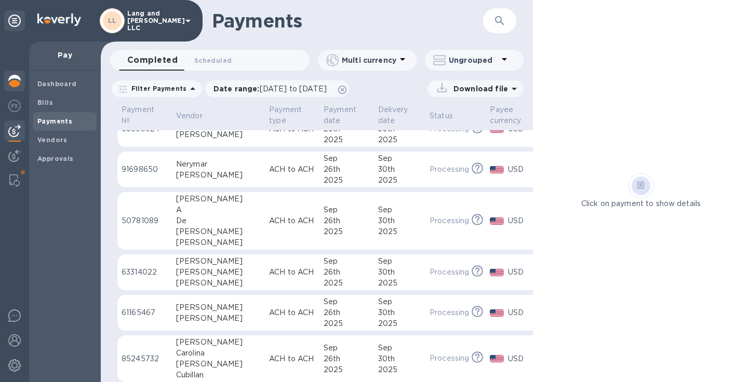
click at [13, 83] on img at bounding box center [14, 81] width 12 height 12
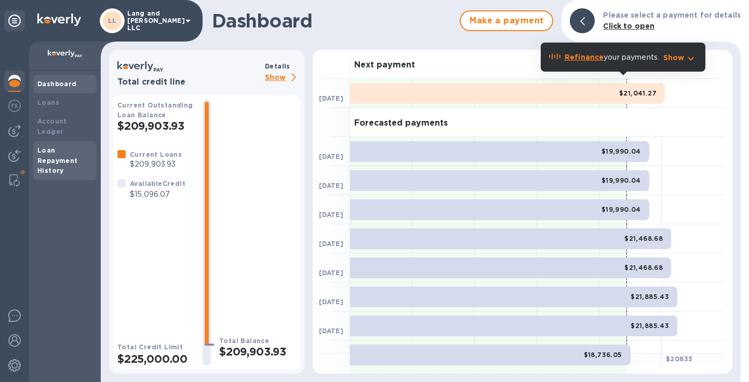
click at [57, 150] on b "Loan Repayment History" at bounding box center [57, 161] width 41 height 29
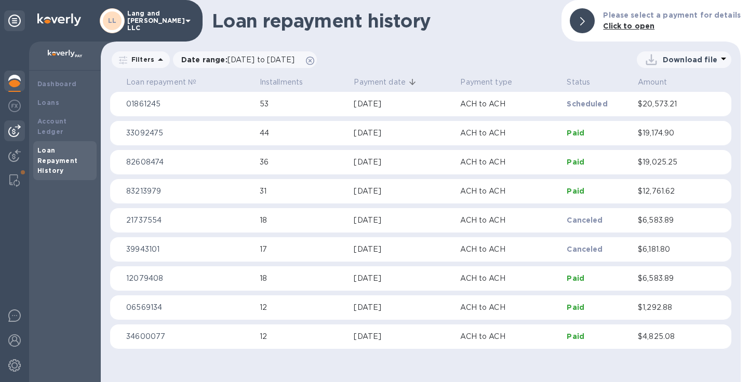
click at [17, 135] on img at bounding box center [14, 131] width 12 height 12
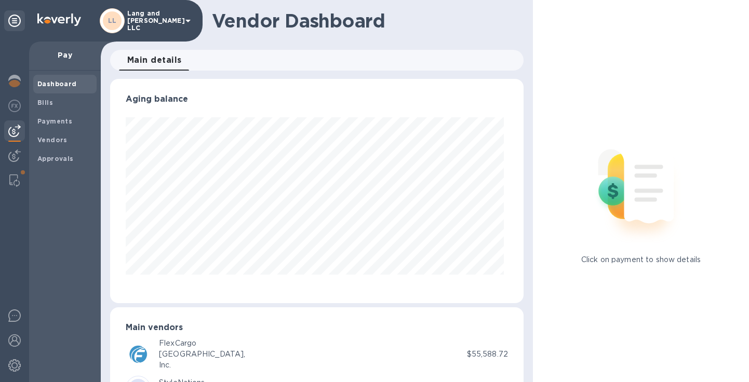
scroll to position [224, 409]
click at [50, 124] on b "Payments" at bounding box center [54, 121] width 35 height 8
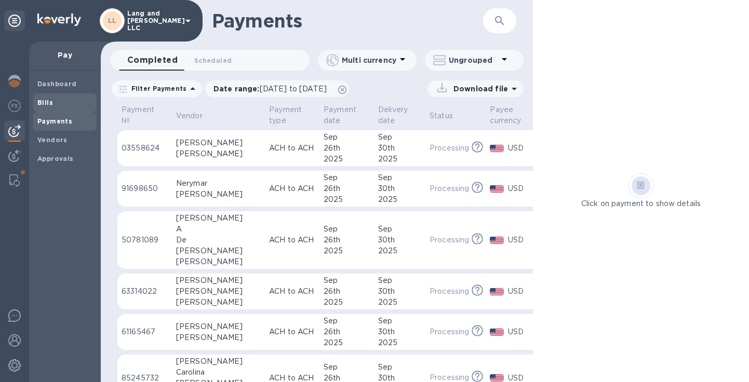
click at [57, 101] on span "Bills" at bounding box center [64, 103] width 55 height 10
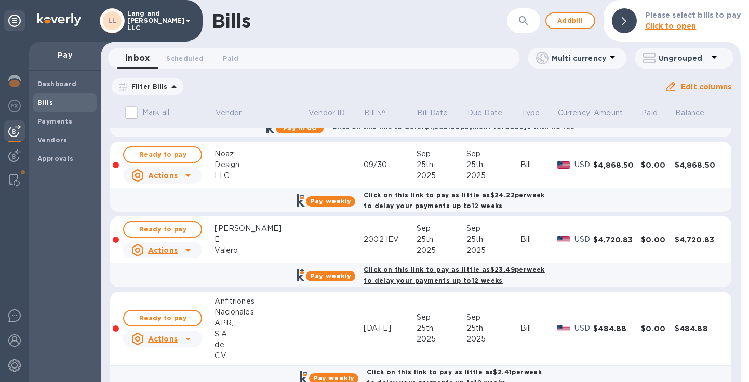
scroll to position [655, 0]
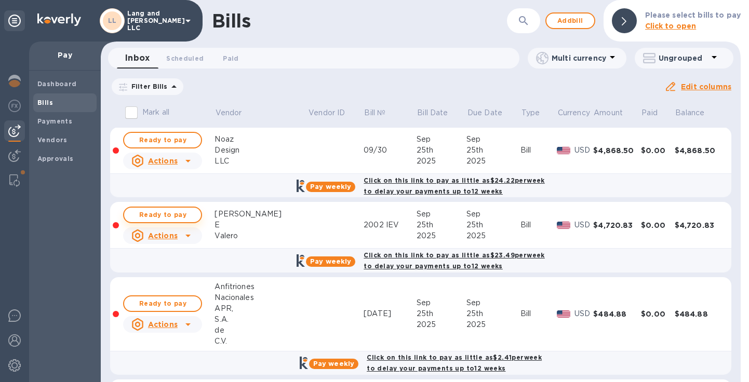
click at [170, 215] on span "Ready to pay" at bounding box center [162, 215] width 60 height 12
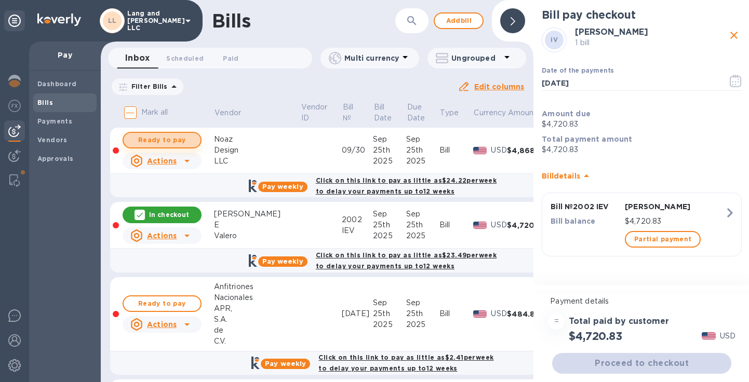
click at [172, 136] on span "Ready to pay" at bounding box center [162, 140] width 60 height 12
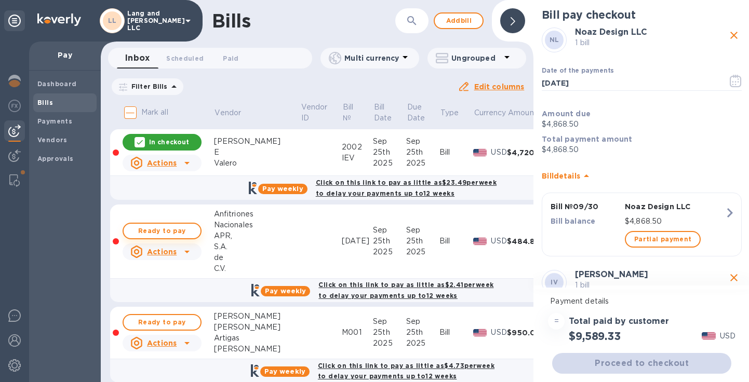
scroll to position [749, 0]
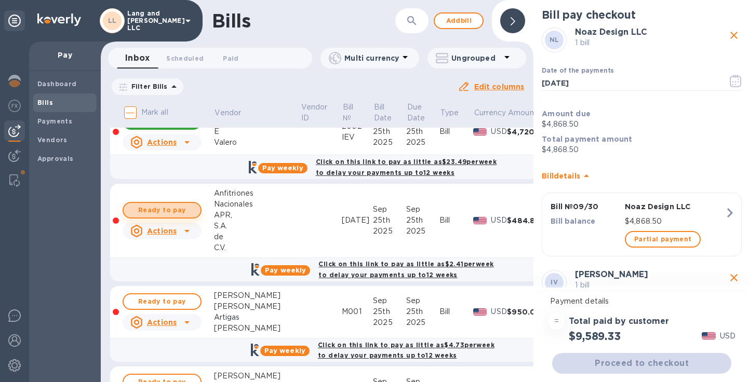
click at [166, 214] on span "Ready to pay" at bounding box center [162, 210] width 60 height 12
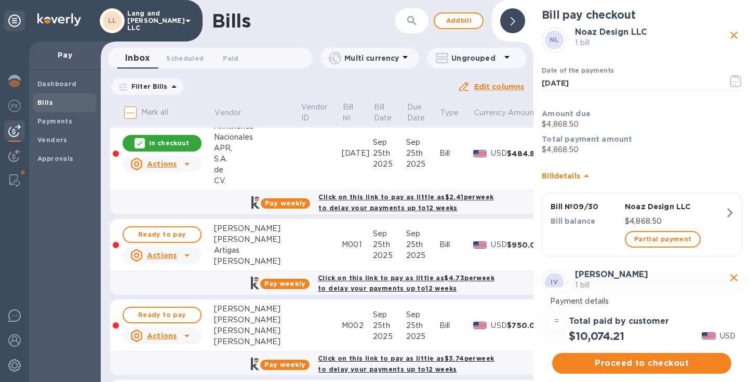
scroll to position [844, 0]
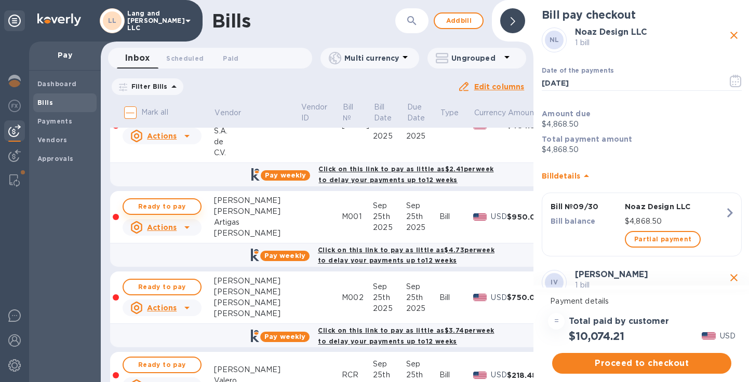
click at [180, 204] on span "Ready to pay" at bounding box center [162, 207] width 60 height 12
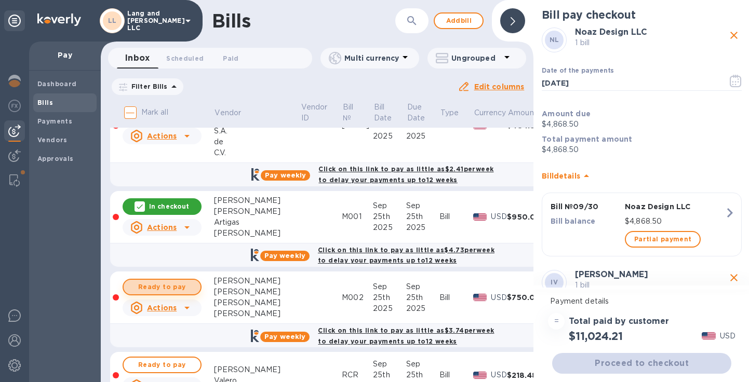
click at [167, 288] on span "Ready to pay" at bounding box center [162, 287] width 60 height 12
click at [170, 284] on p "In checkout" at bounding box center [169, 287] width 40 height 9
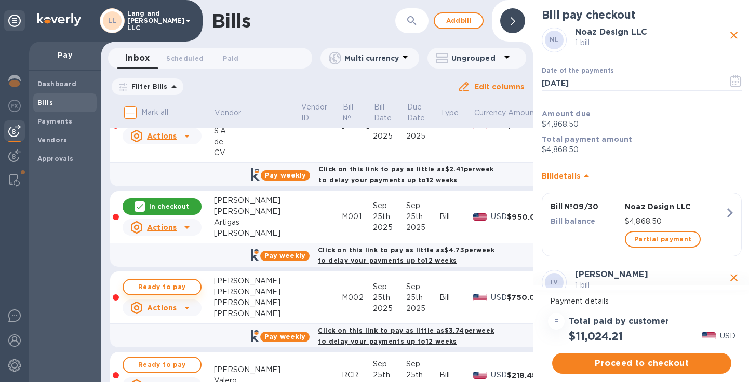
click at [172, 286] on span "Ready to pay" at bounding box center [162, 287] width 60 height 12
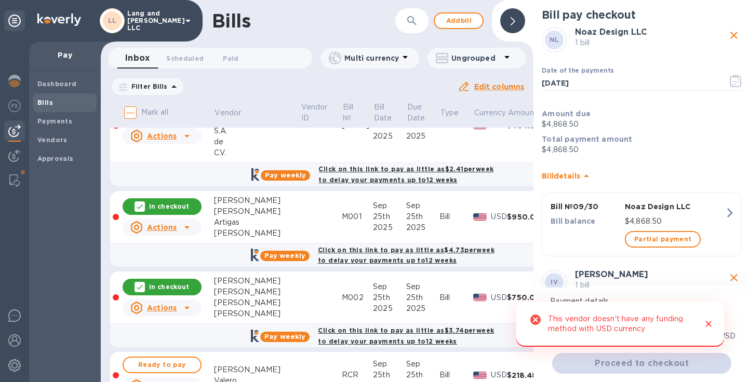
click at [709, 324] on icon "Close" at bounding box center [709, 325] width 6 height 6
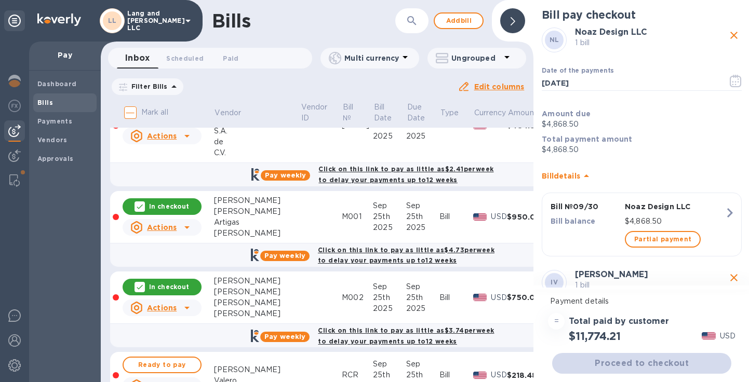
click at [158, 287] on p "In checkout" at bounding box center [169, 287] width 40 height 9
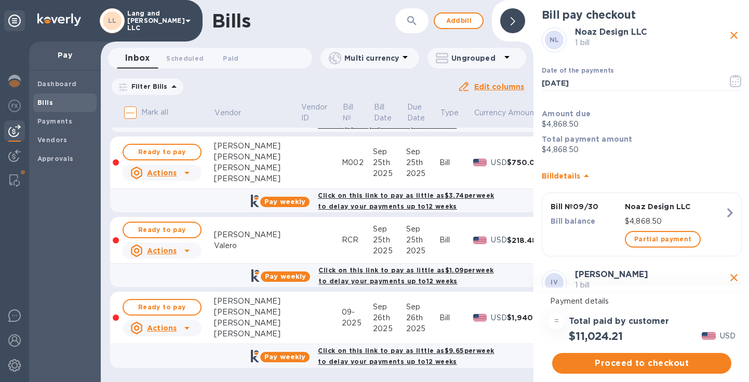
scroll to position [987, 0]
click at [179, 226] on span "Ready to pay" at bounding box center [162, 230] width 60 height 12
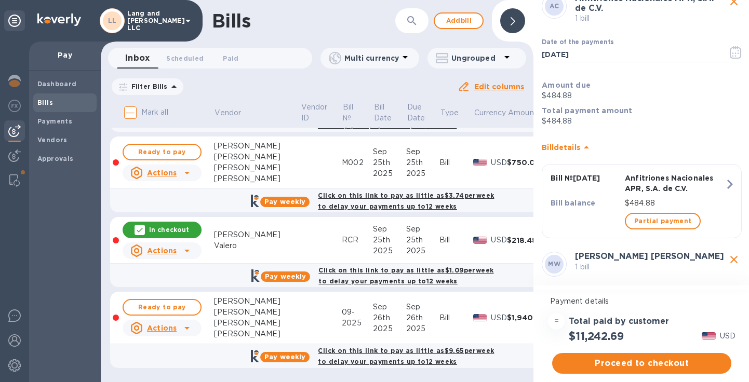
scroll to position [644, 0]
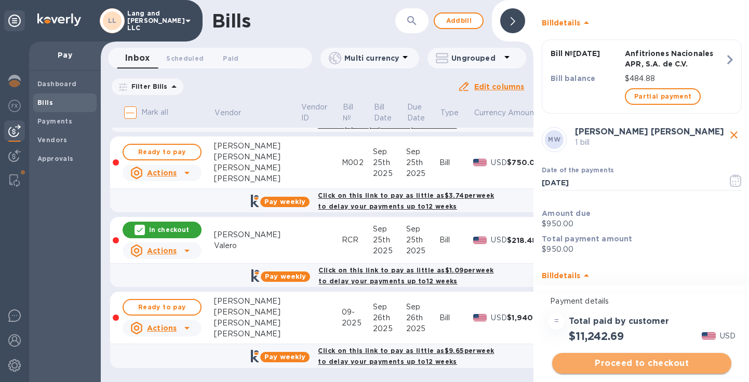
click at [627, 362] on span "Proceed to checkout" at bounding box center [642, 363] width 163 height 12
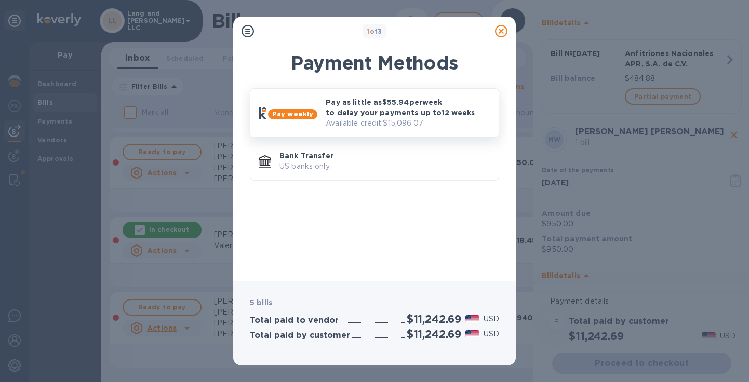
click at [371, 116] on p "Pay as little as $55.94 per week to delay your payments up to 12 weeks" at bounding box center [408, 107] width 165 height 21
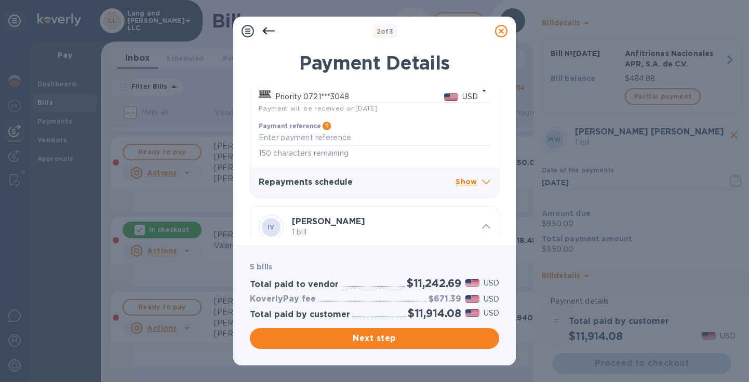
scroll to position [1862, 0]
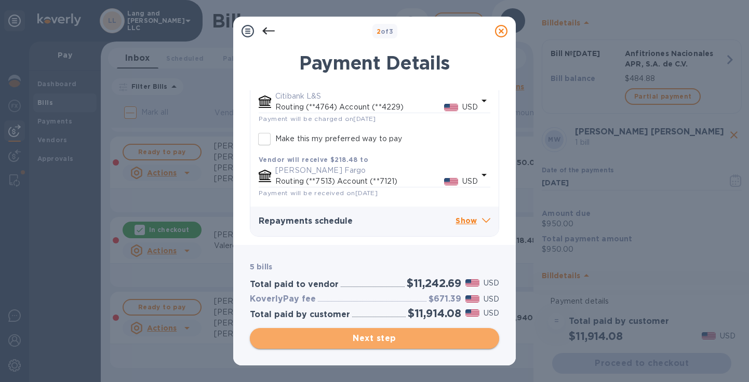
click at [383, 339] on span "Next step" at bounding box center [374, 339] width 233 height 12
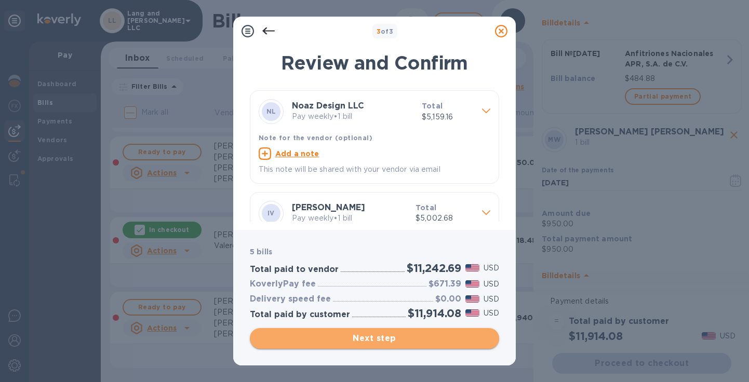
click at [387, 341] on span "Next step" at bounding box center [374, 339] width 233 height 12
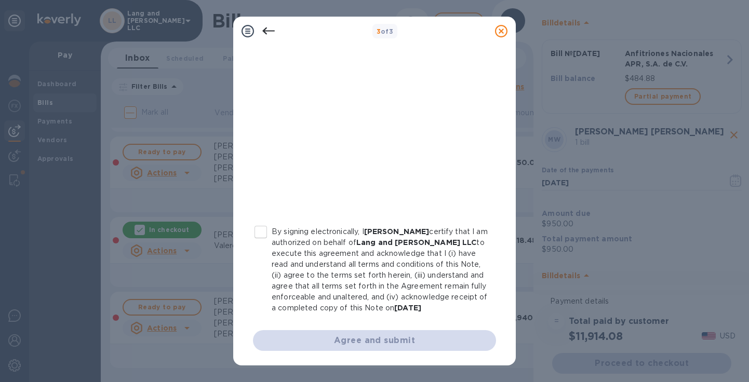
scroll to position [209, 0]
click at [266, 221] on input "By signing electronically, I [PERSON_NAME] certify that I am authorized on beha…" at bounding box center [261, 232] width 22 height 22
checkbox input "true"
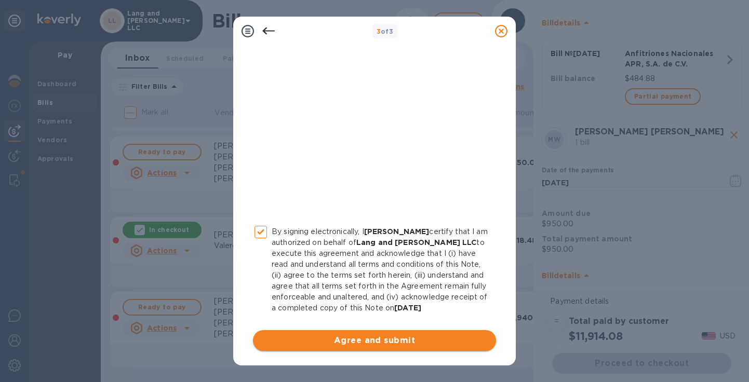
click at [366, 339] on span "Agree and submit" at bounding box center [374, 341] width 227 height 12
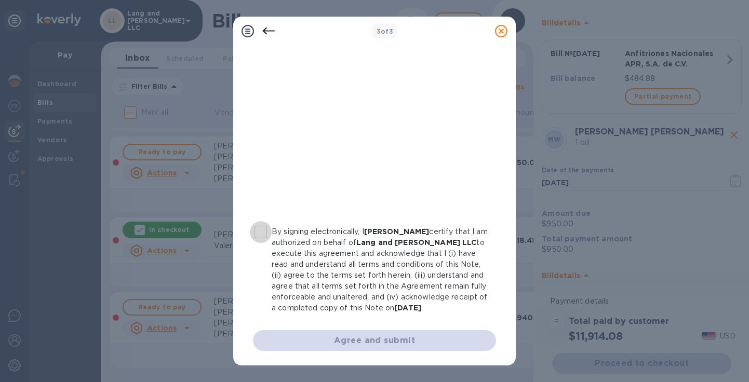
click at [263, 221] on input "By signing electronically, I [PERSON_NAME] certify that I am authorized on beha…" at bounding box center [261, 232] width 22 height 22
checkbox input "true"
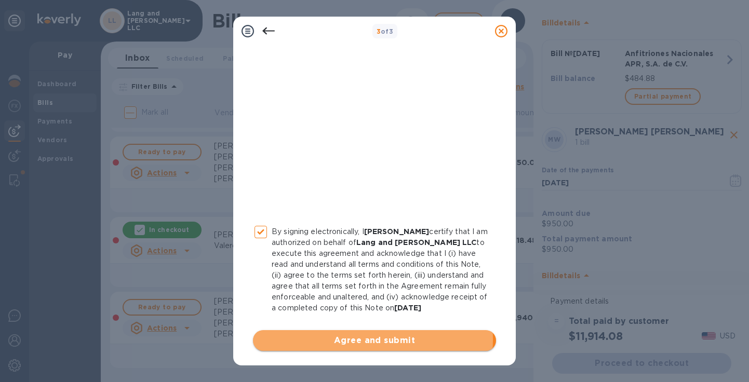
click at [359, 340] on span "Agree and submit" at bounding box center [374, 341] width 227 height 12
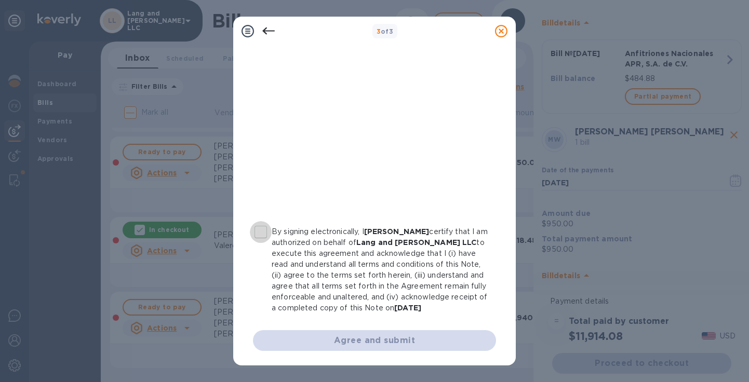
click at [259, 226] on input "By signing electronically, I [PERSON_NAME] certify that I am authorized on beha…" at bounding box center [261, 232] width 22 height 22
checkbox input "true"
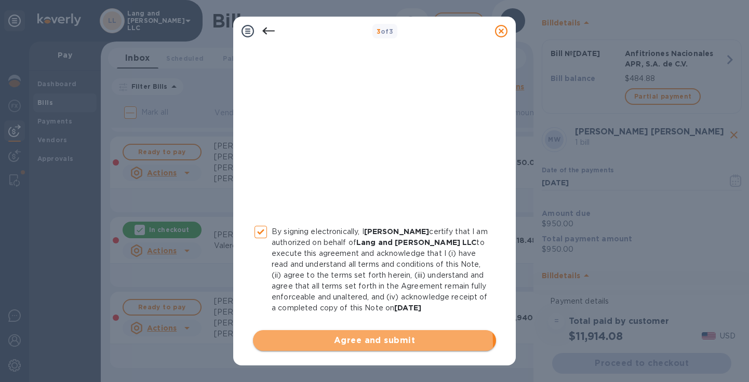
click at [351, 344] on span "Agree and submit" at bounding box center [374, 341] width 227 height 12
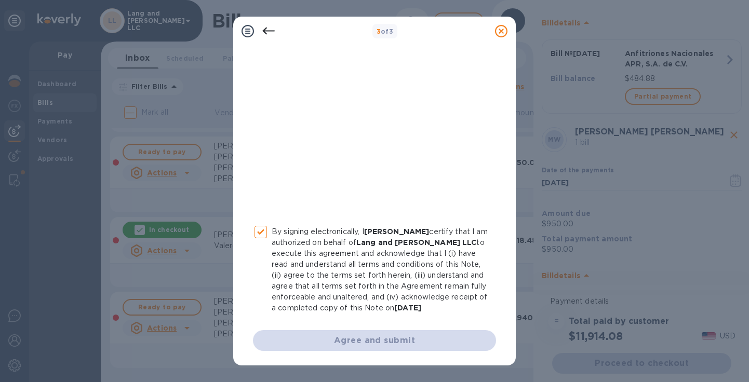
scroll to position [0, 0]
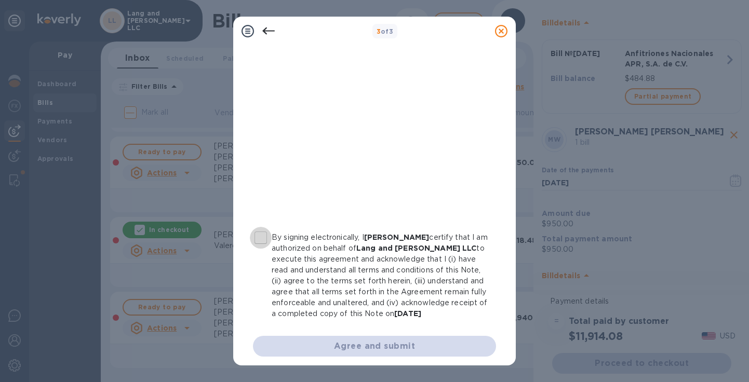
click at [259, 241] on input "By signing electronically, I [PERSON_NAME] certify that I am authorized on beha…" at bounding box center [261, 238] width 22 height 22
checkbox input "true"
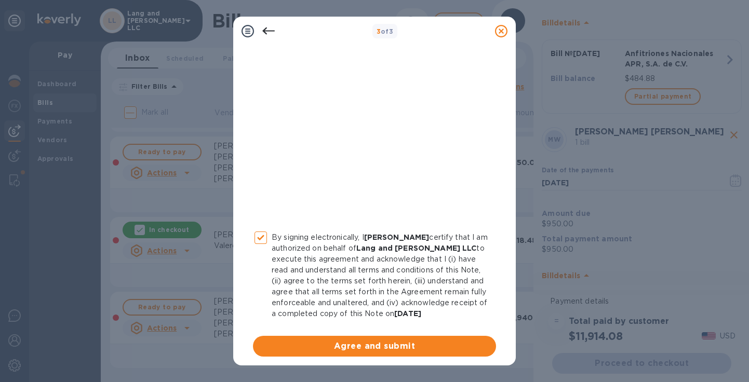
scroll to position [209, 0]
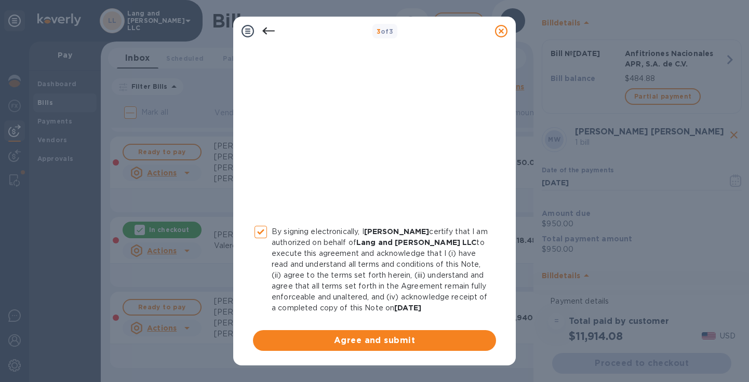
click at [337, 347] on span "Agree and submit" at bounding box center [374, 341] width 227 height 12
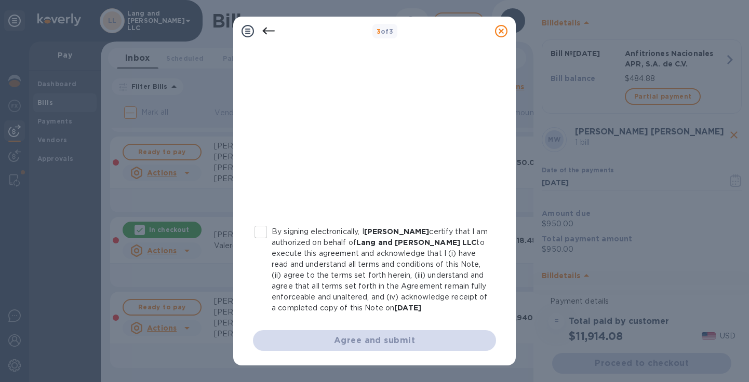
click at [261, 221] on input "By signing electronically, I [PERSON_NAME] certify that I am authorized on beha…" at bounding box center [261, 232] width 22 height 22
checkbox input "true"
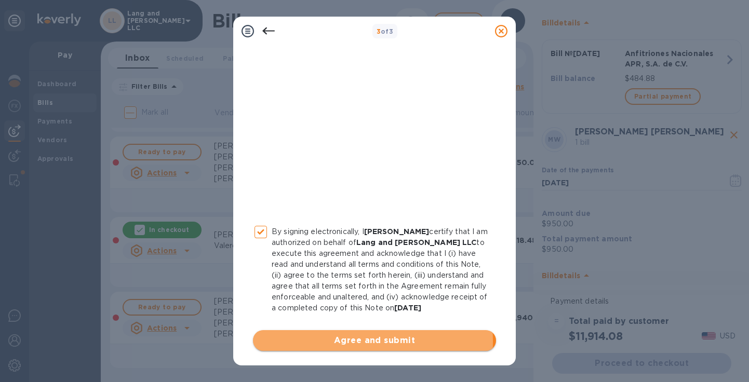
click at [347, 342] on span "Agree and submit" at bounding box center [374, 341] width 227 height 12
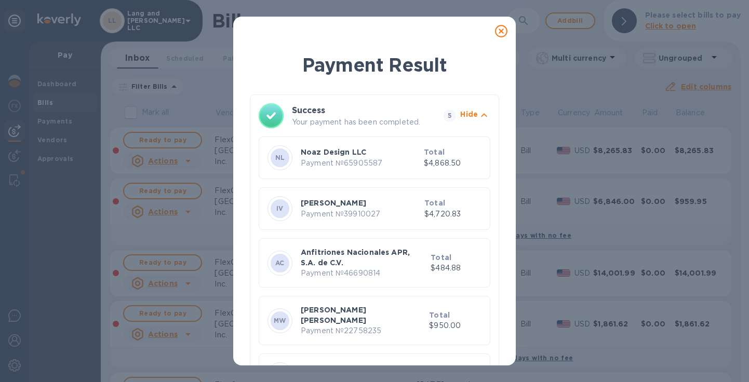
scroll to position [41, 0]
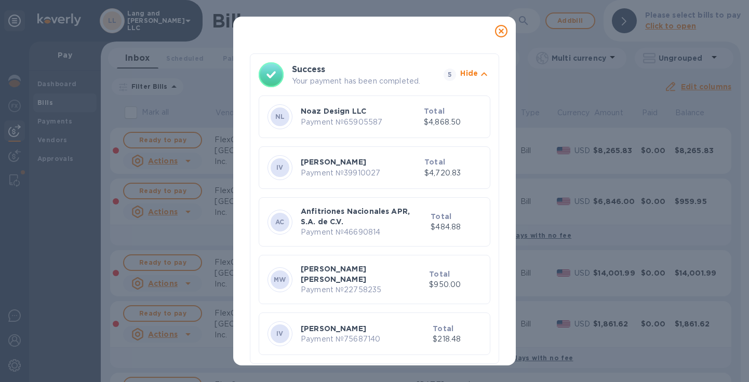
click at [498, 34] on icon at bounding box center [501, 31] width 12 height 12
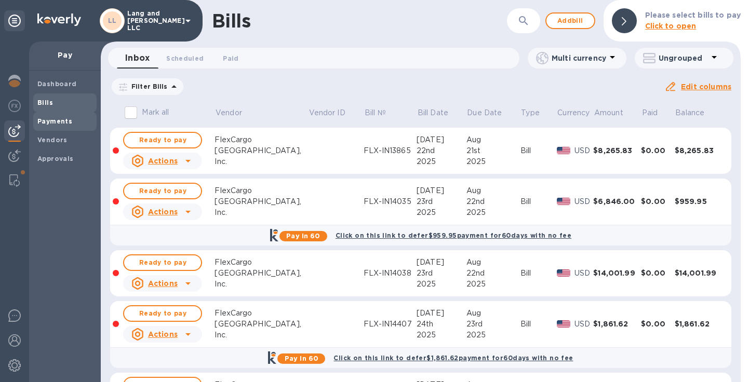
click at [57, 127] on div "Payments" at bounding box center [64, 121] width 63 height 19
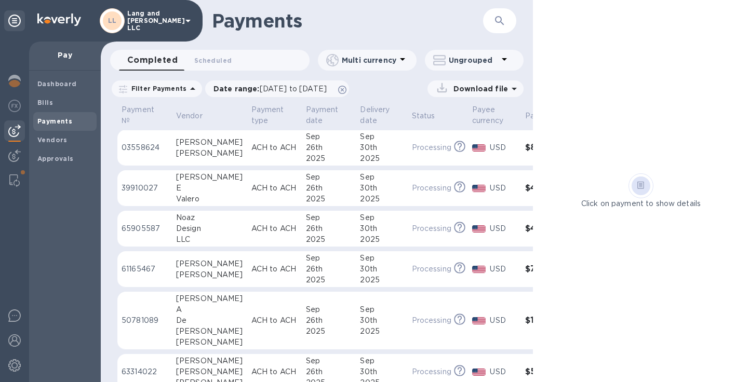
scroll to position [72, 0]
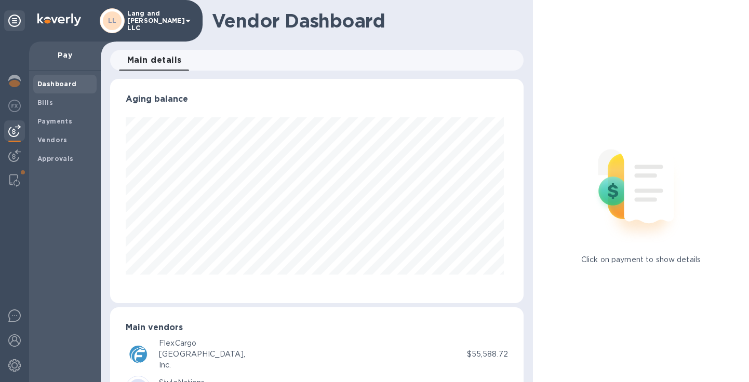
scroll to position [224, 409]
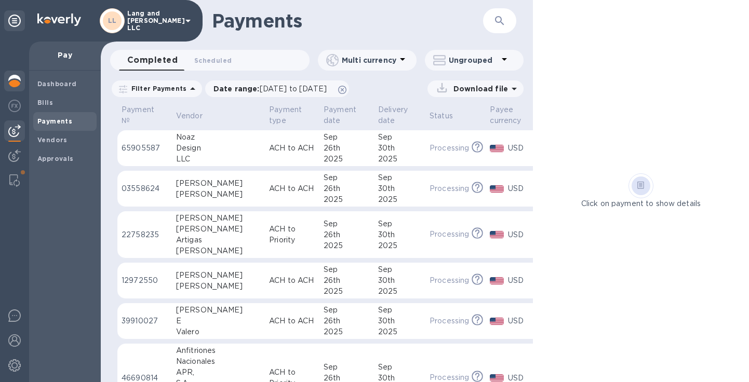
click at [22, 86] on div at bounding box center [14, 82] width 21 height 23
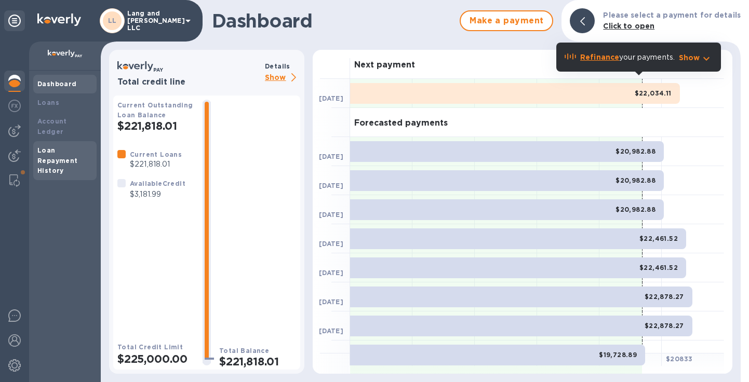
click at [51, 150] on b "Loan Repayment History" at bounding box center [57, 161] width 41 height 29
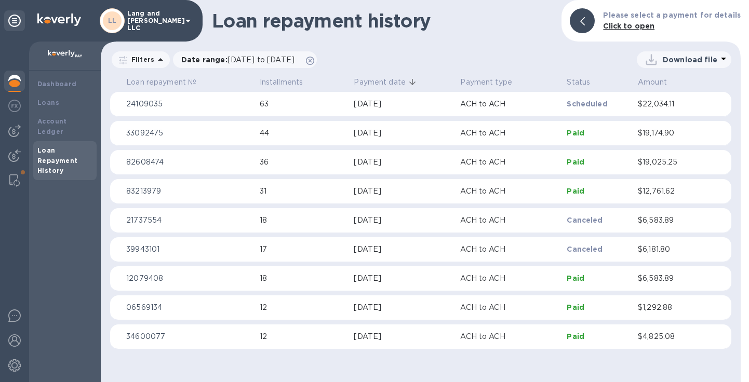
click at [472, 107] on p "ACH to ACH" at bounding box center [509, 104] width 98 height 11
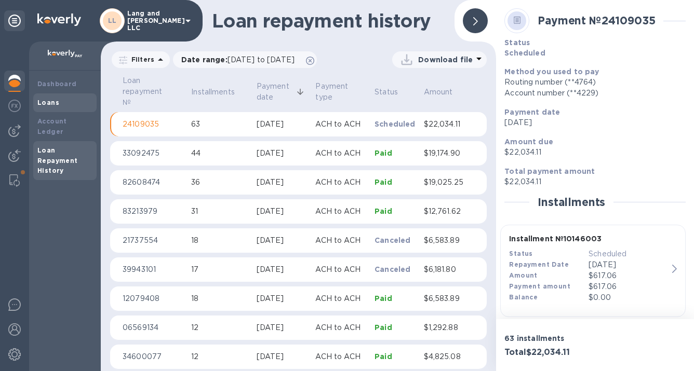
click at [49, 98] on div "Loans" at bounding box center [64, 103] width 55 height 10
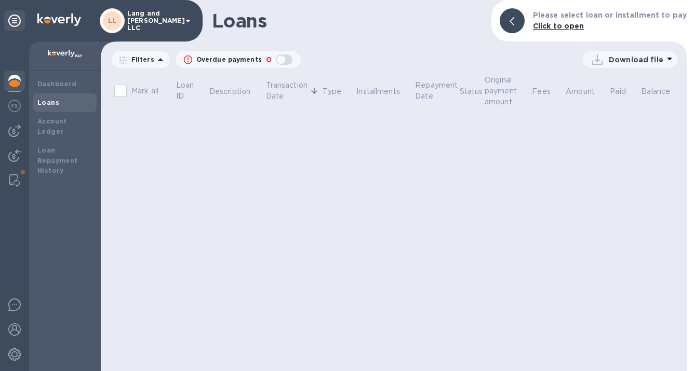
click at [14, 87] on div at bounding box center [14, 82] width 21 height 23
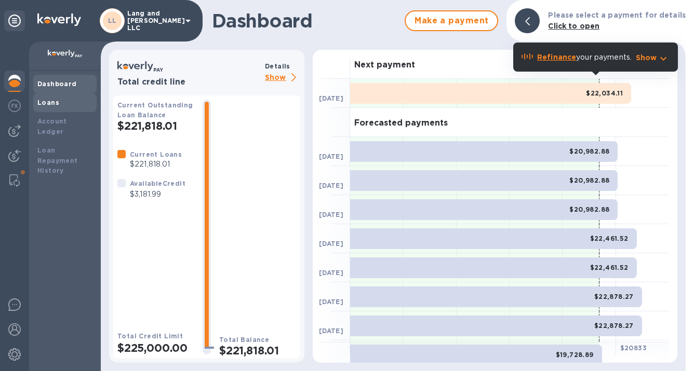
click at [48, 104] on b "Loans" at bounding box center [48, 103] width 22 height 8
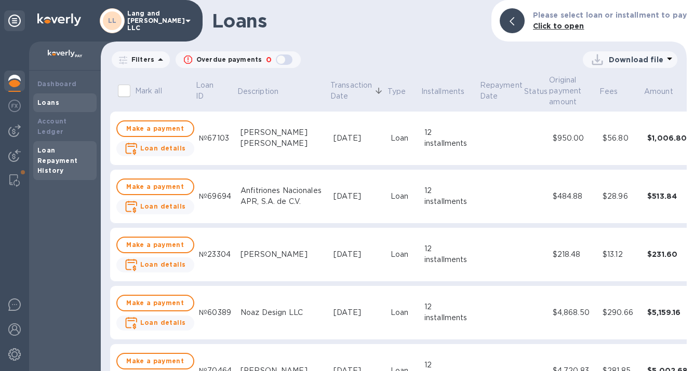
click at [58, 145] on div "Loan Repayment History" at bounding box center [64, 160] width 55 height 31
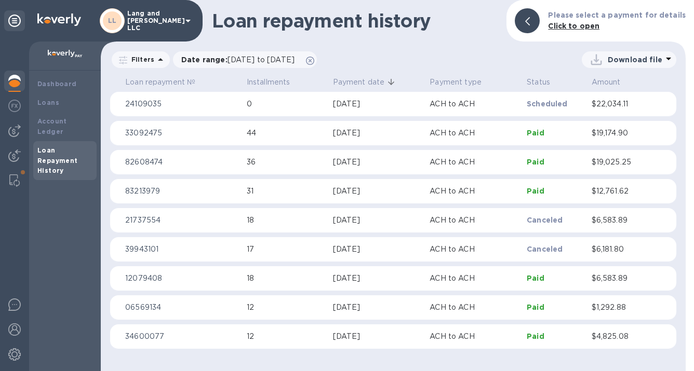
click at [15, 83] on img at bounding box center [14, 81] width 12 height 12
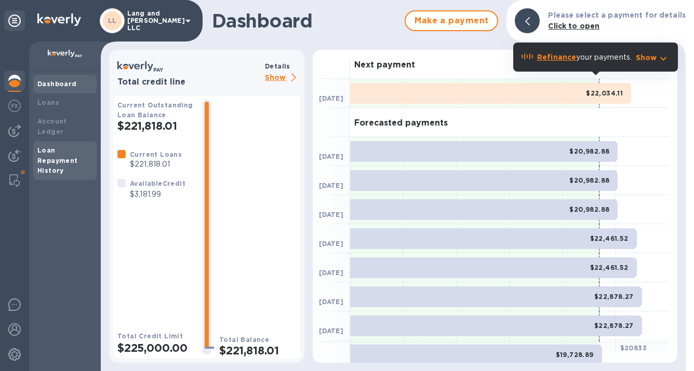
click at [46, 147] on b "Loan Repayment History" at bounding box center [57, 161] width 41 height 29
